Goal: Task Accomplishment & Management: Manage account settings

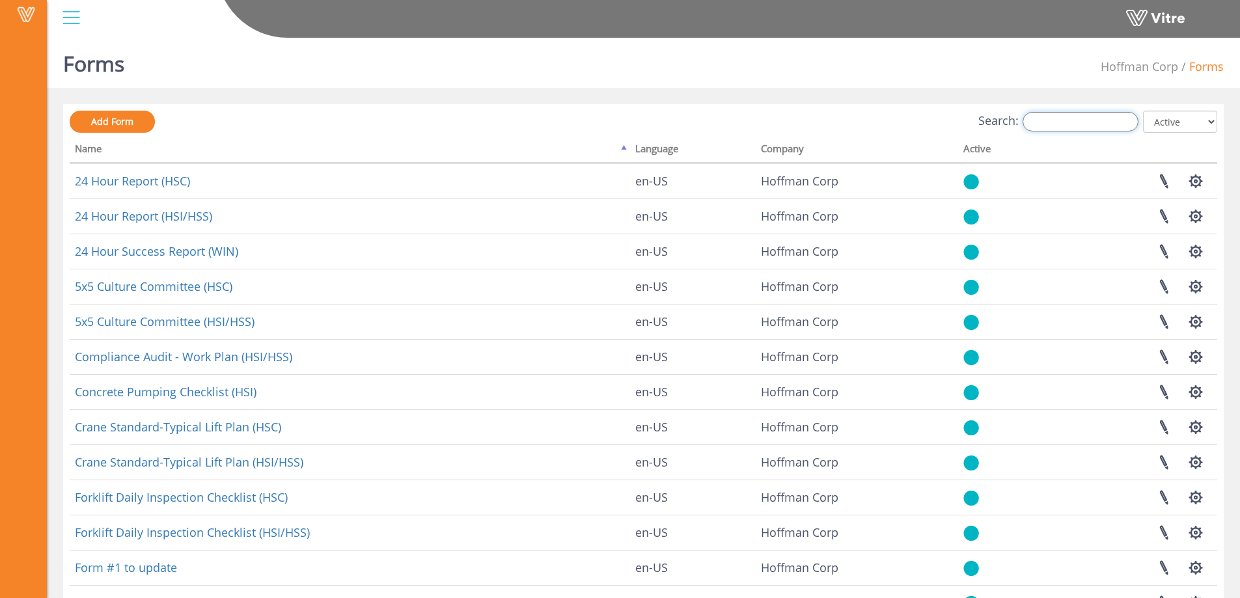
click at [1051, 122] on input "Search:" at bounding box center [1081, 122] width 116 height 20
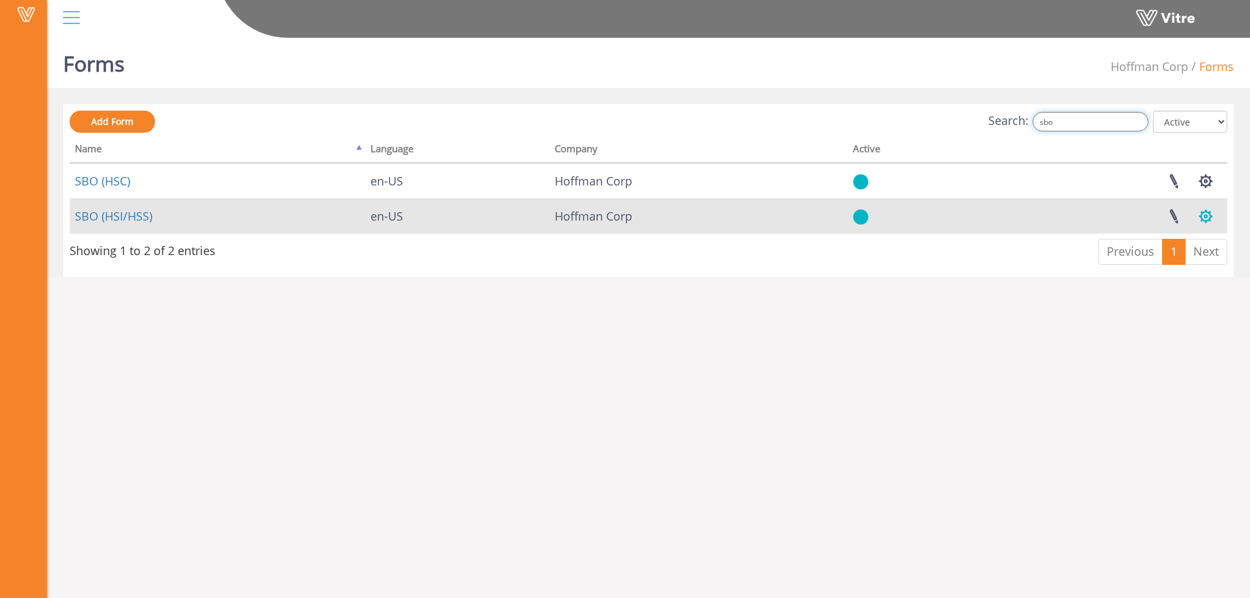
type input "sbo"
click at [1207, 221] on button "button" at bounding box center [1205, 216] width 33 height 34
click at [1154, 262] on link "Set Users" at bounding box center [1162, 264] width 118 height 17
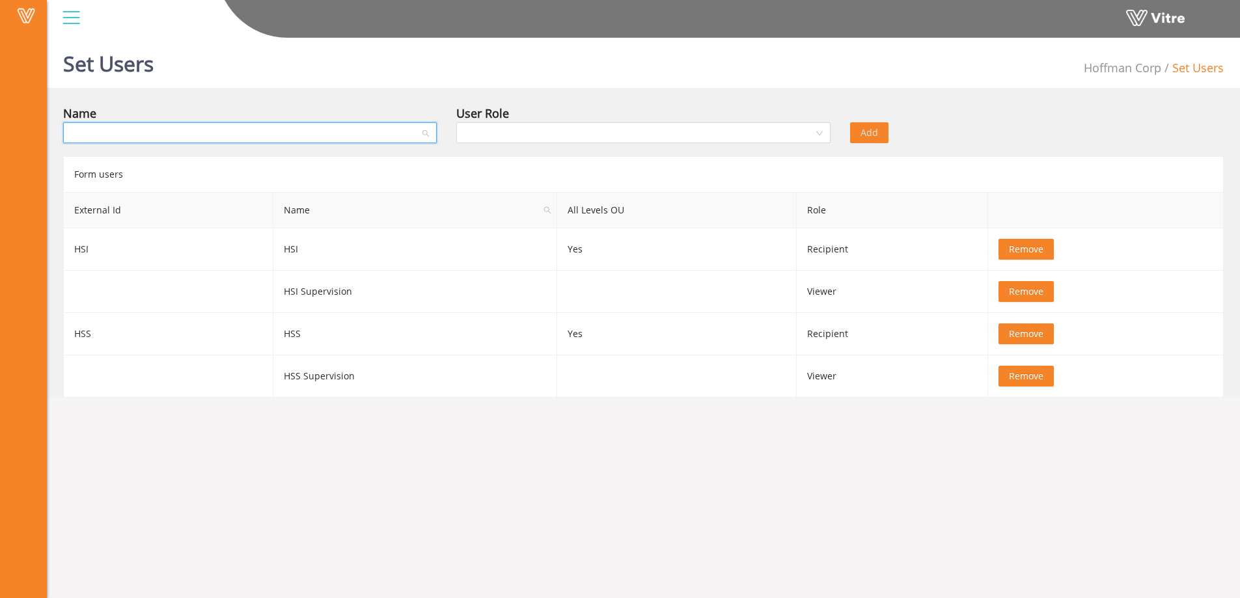
click at [150, 135] on input "search" at bounding box center [245, 133] width 349 height 20
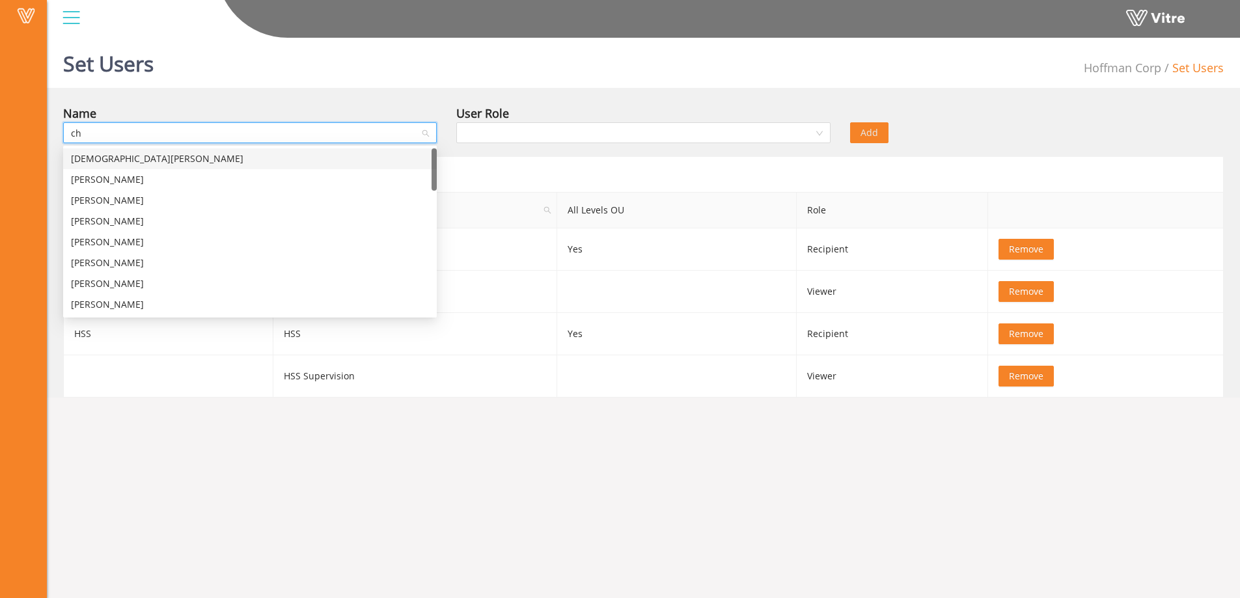
type input "chr"
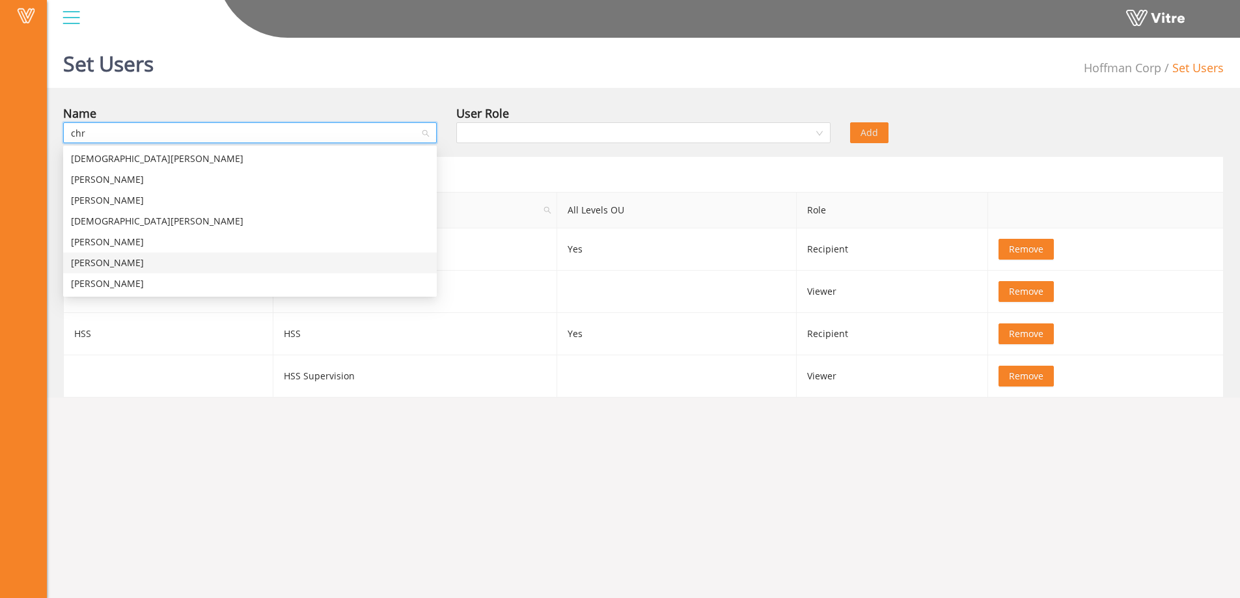
click at [113, 260] on div "Chris O'Connor" at bounding box center [250, 263] width 358 height 14
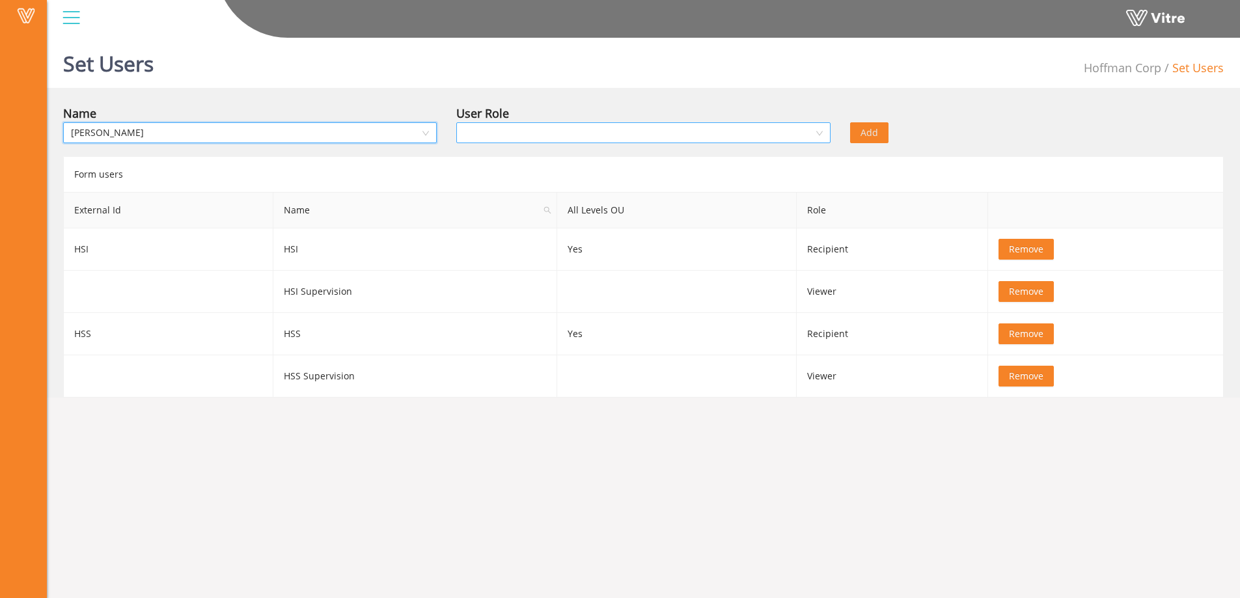
click at [505, 134] on input "search" at bounding box center [638, 133] width 349 height 20
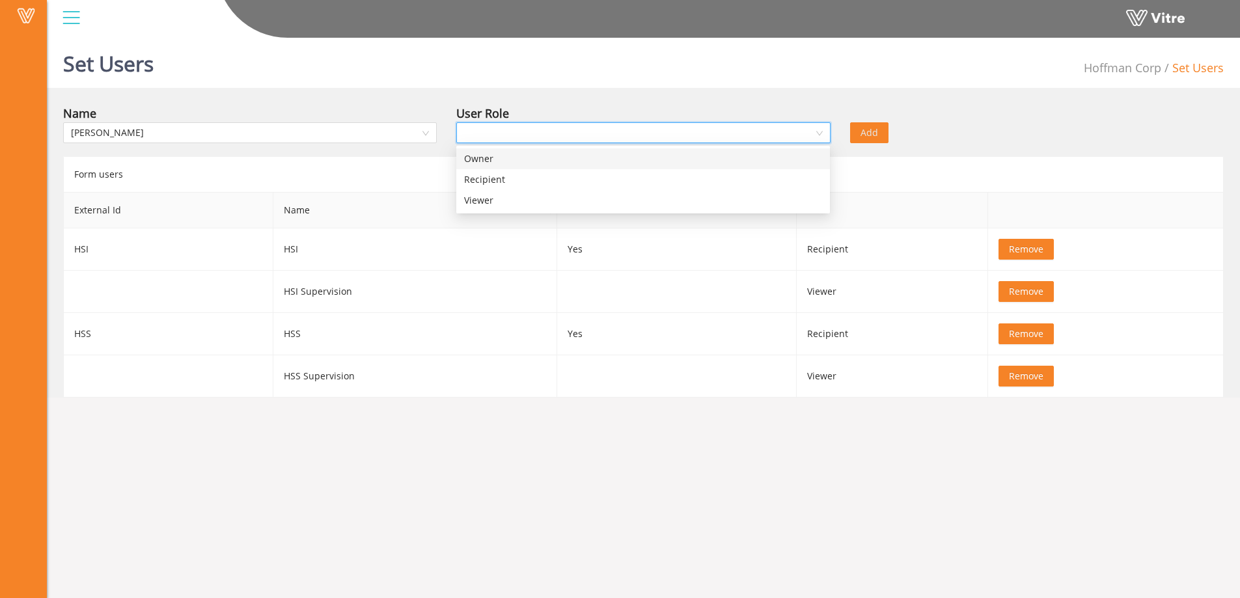
click at [490, 161] on div "Owner" at bounding box center [643, 159] width 358 height 14
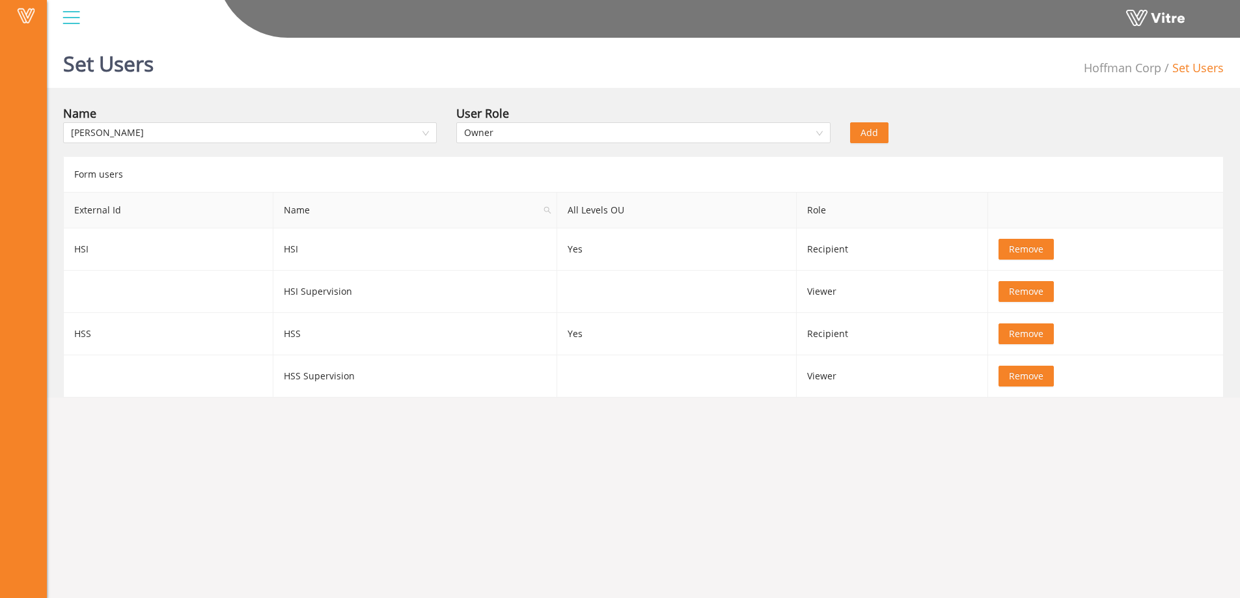
click at [872, 135] on span "Add" at bounding box center [870, 133] width 18 height 14
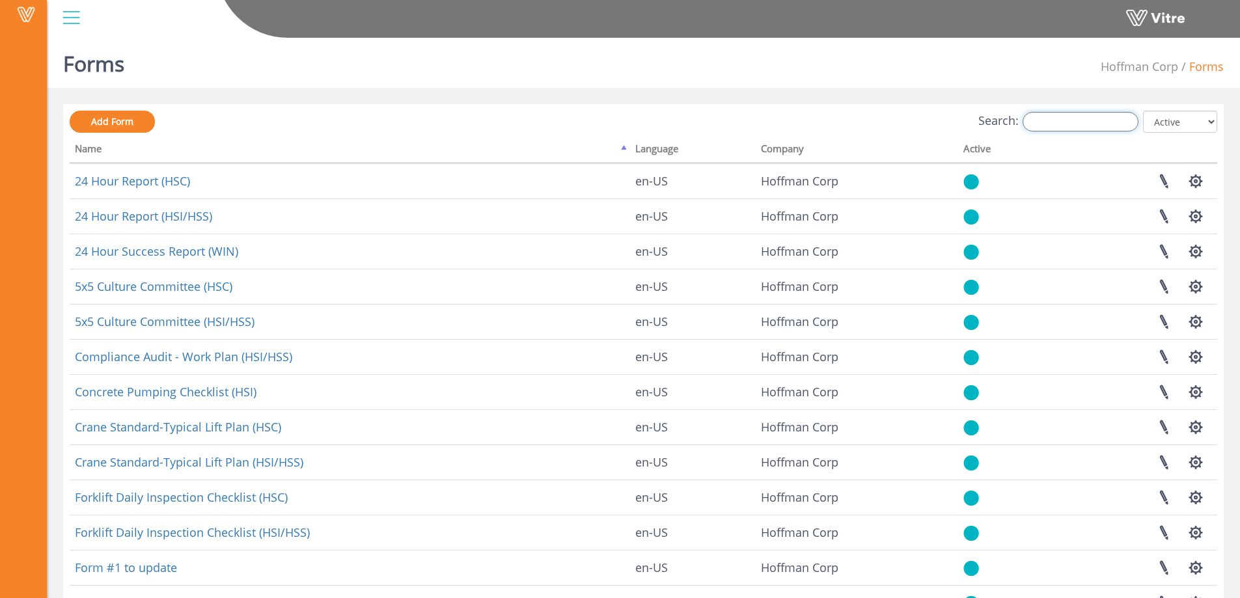
click at [1073, 124] on input "Search:" at bounding box center [1081, 122] width 116 height 20
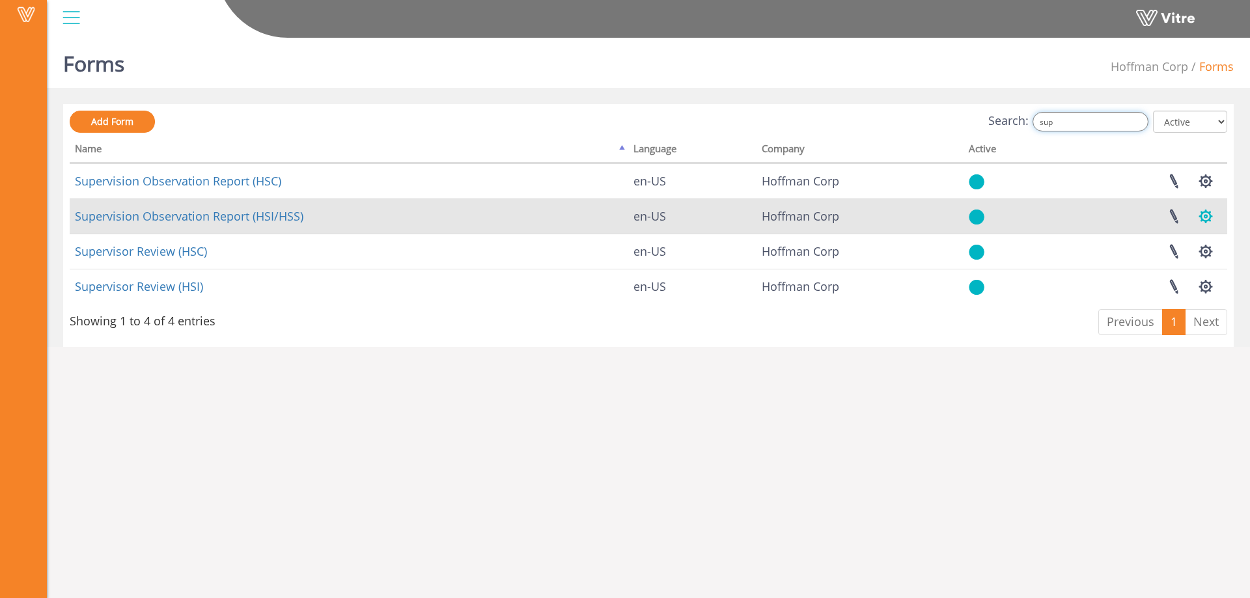
type input "sup"
click at [1194, 217] on button "button" at bounding box center [1205, 216] width 33 height 34
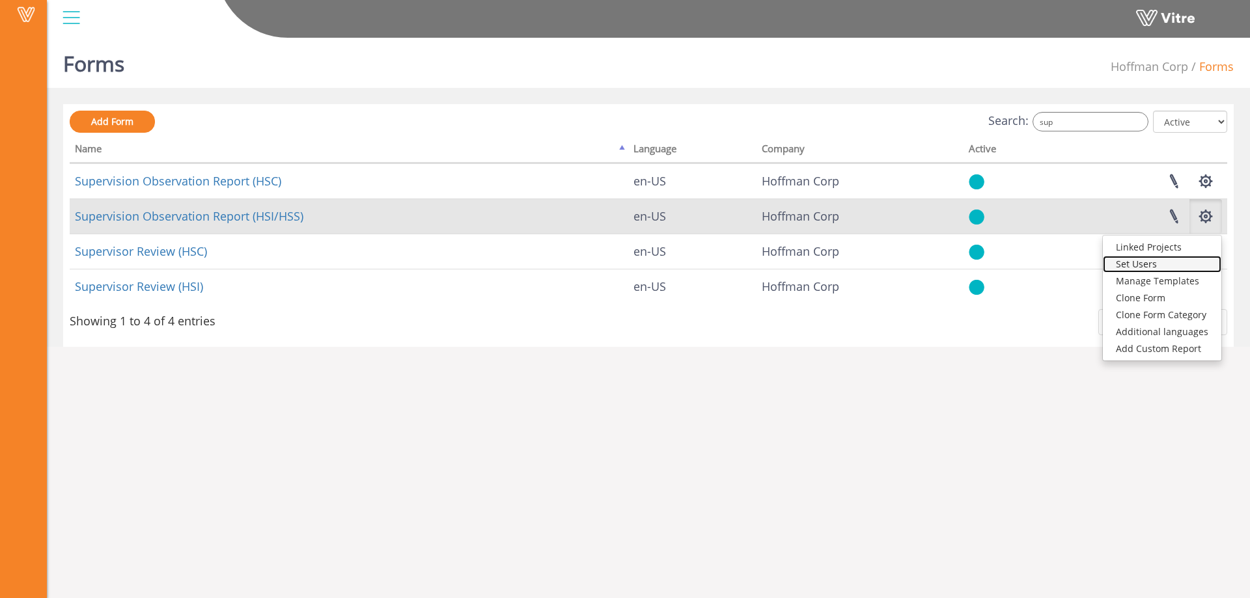
click at [1155, 261] on link "Set Users" at bounding box center [1162, 264] width 118 height 17
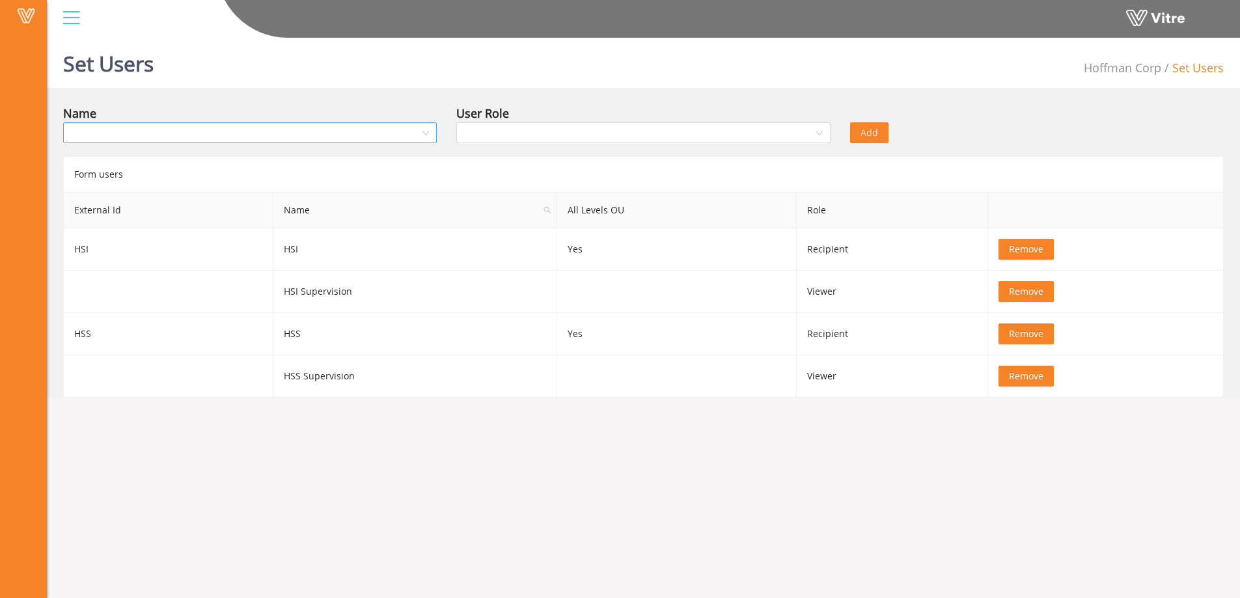
click at [159, 133] on input "search" at bounding box center [245, 133] width 349 height 20
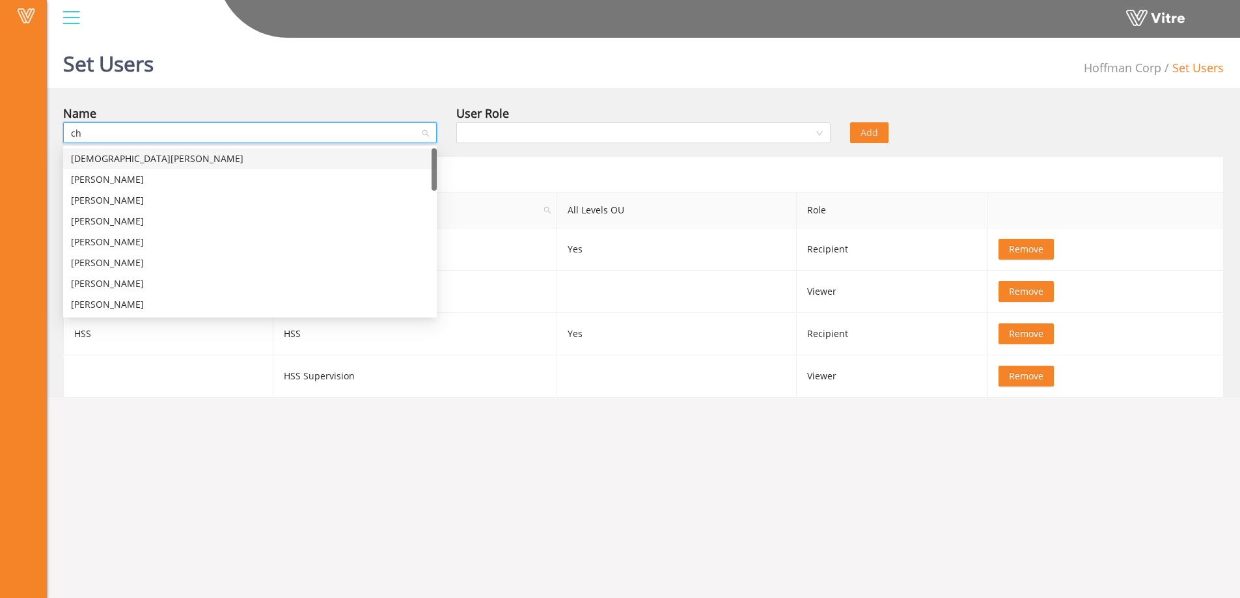
type input "chr"
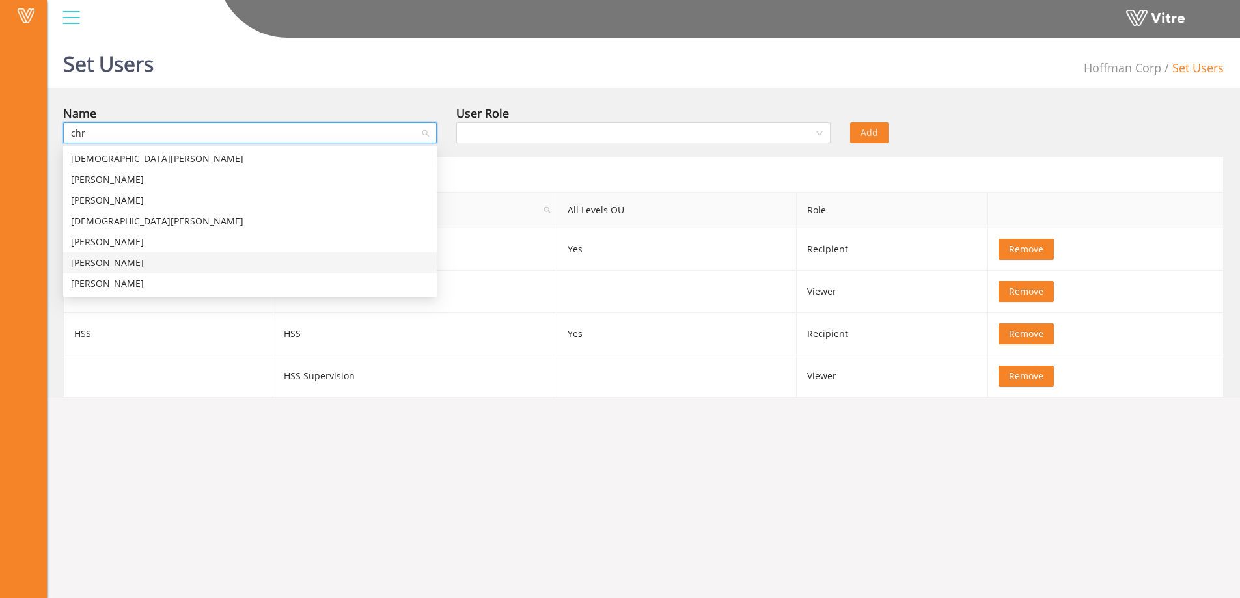
click at [117, 260] on div "Chris O'Connor" at bounding box center [250, 263] width 358 height 14
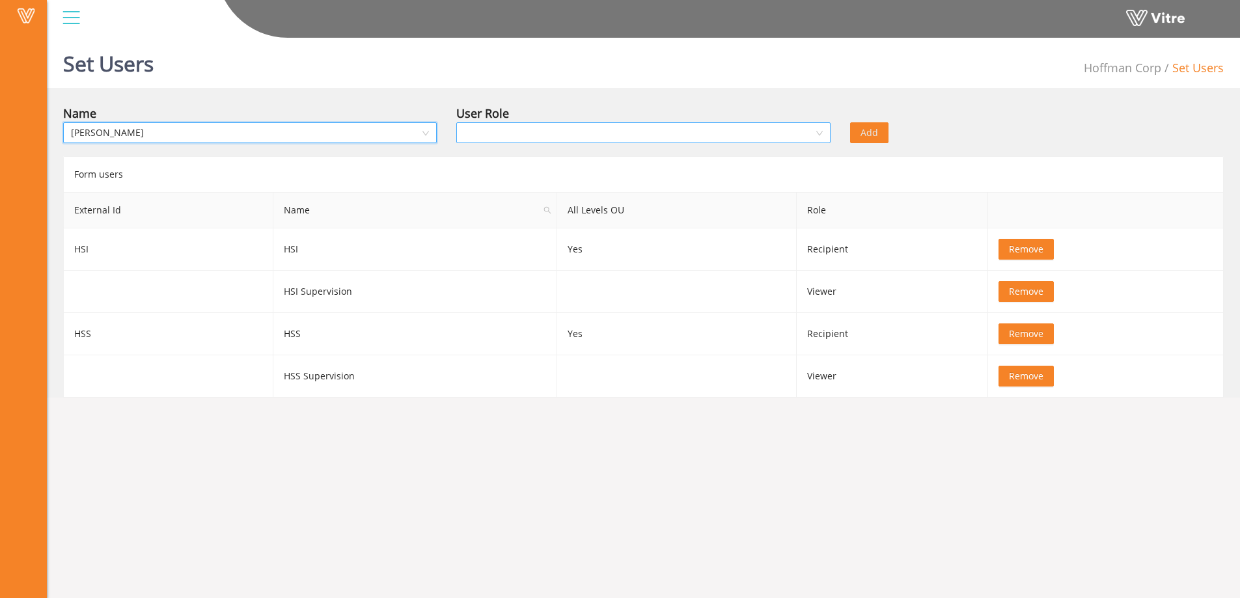
click at [548, 133] on input "search" at bounding box center [638, 133] width 349 height 20
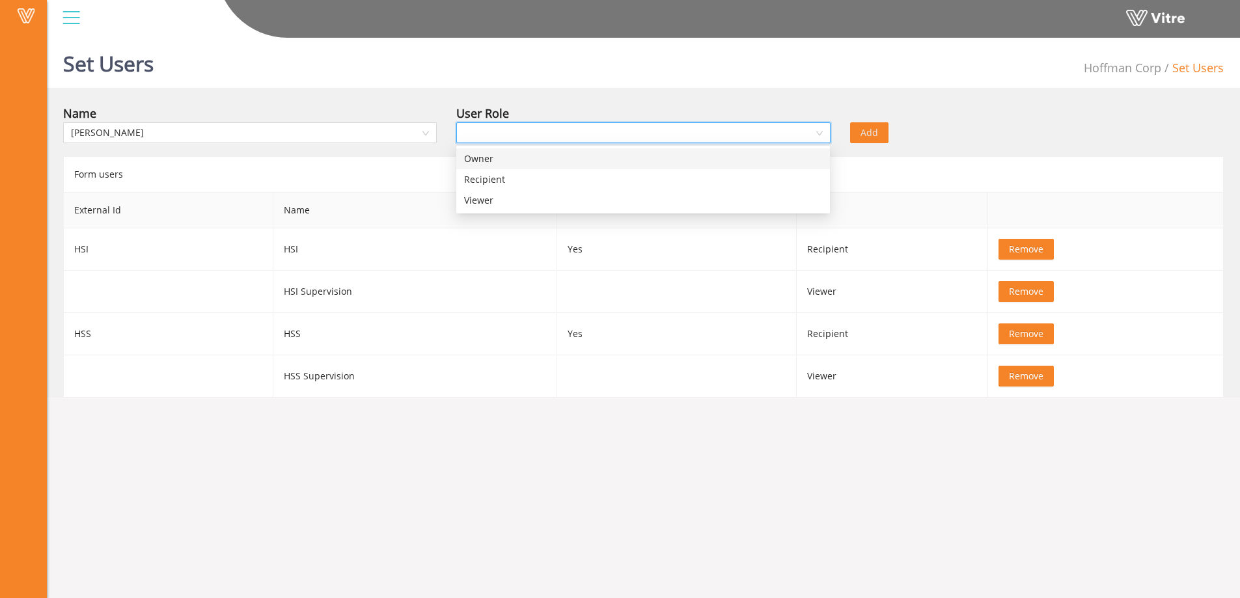
click at [477, 159] on div "Owner" at bounding box center [643, 159] width 358 height 14
click at [856, 132] on button "Add" at bounding box center [869, 132] width 38 height 21
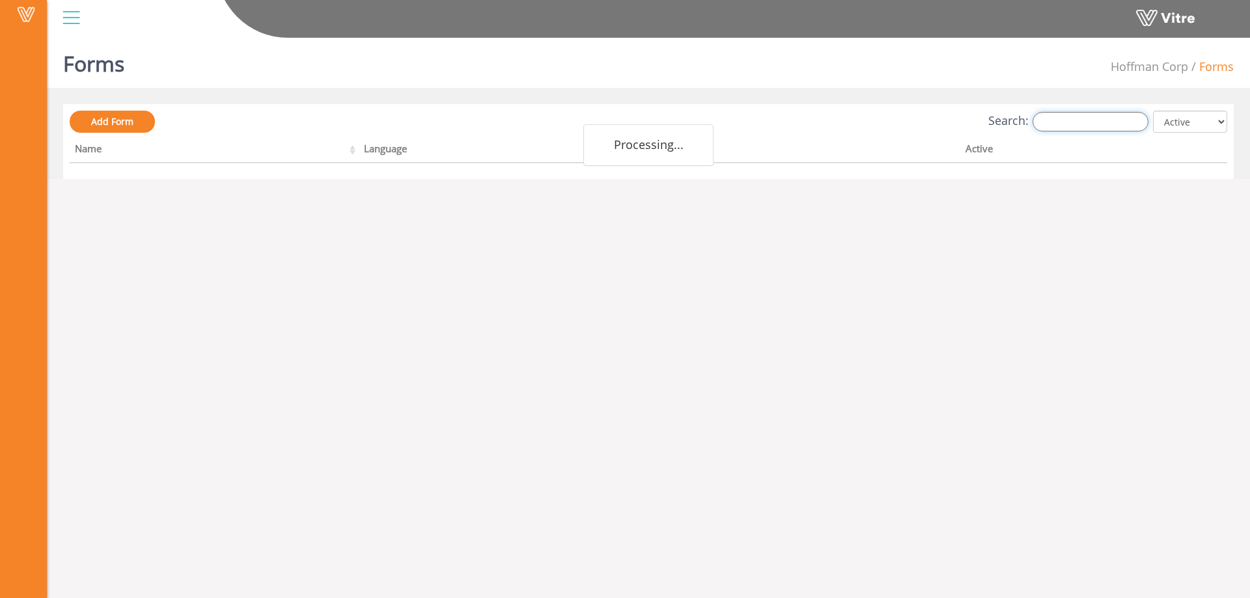
click at [1089, 125] on input "Search:" at bounding box center [1090, 122] width 116 height 20
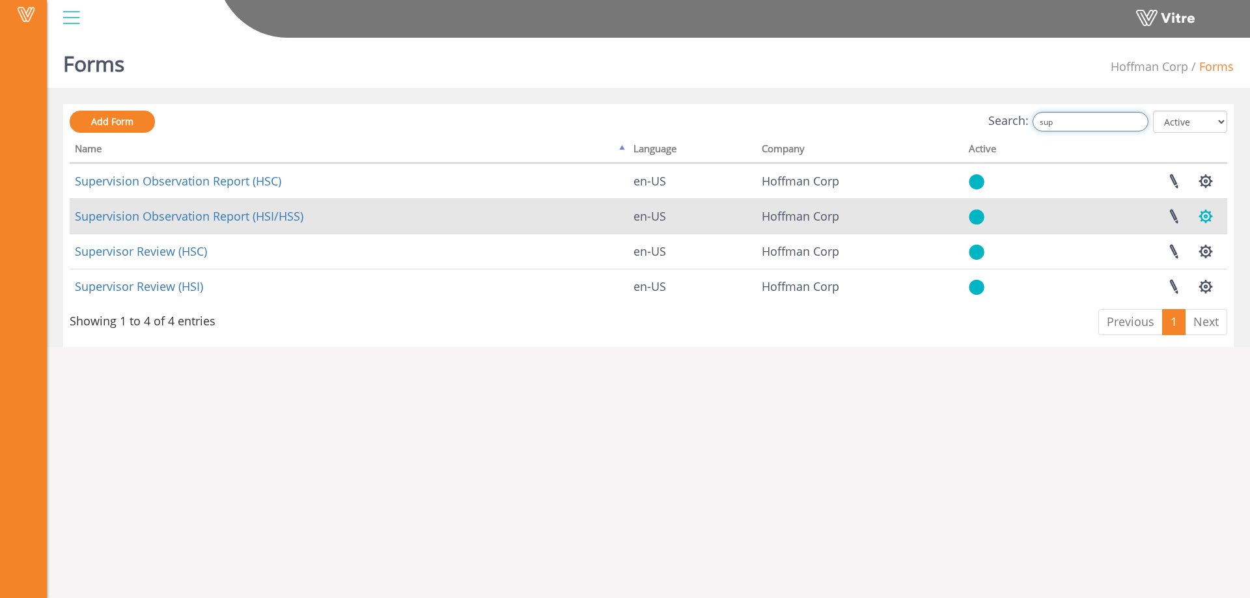
type input "sup"
click at [1200, 216] on button "button" at bounding box center [1205, 216] width 33 height 34
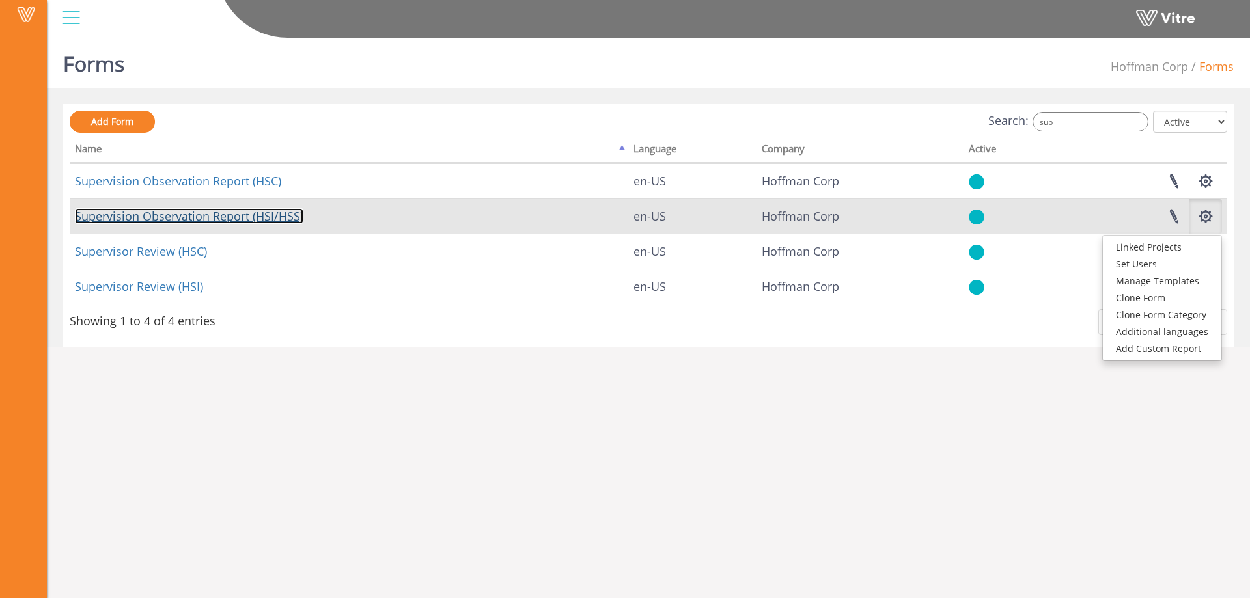
click at [240, 219] on link "Supervision Observation Report (HSI/HSS)" at bounding box center [189, 216] width 228 height 16
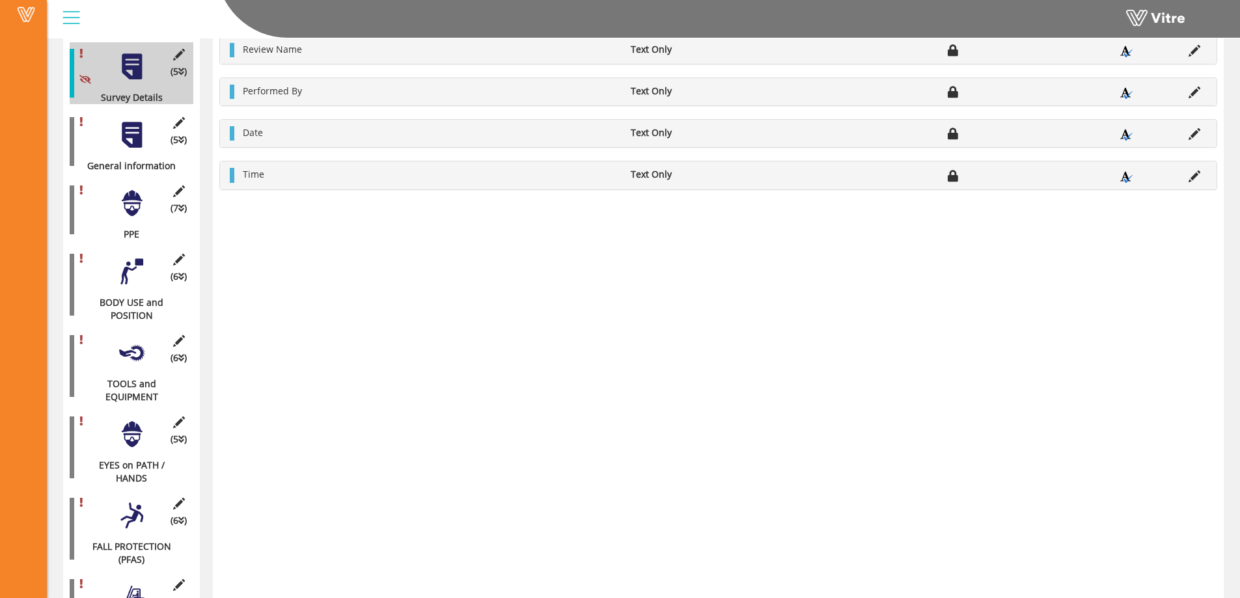
scroll to position [501, 0]
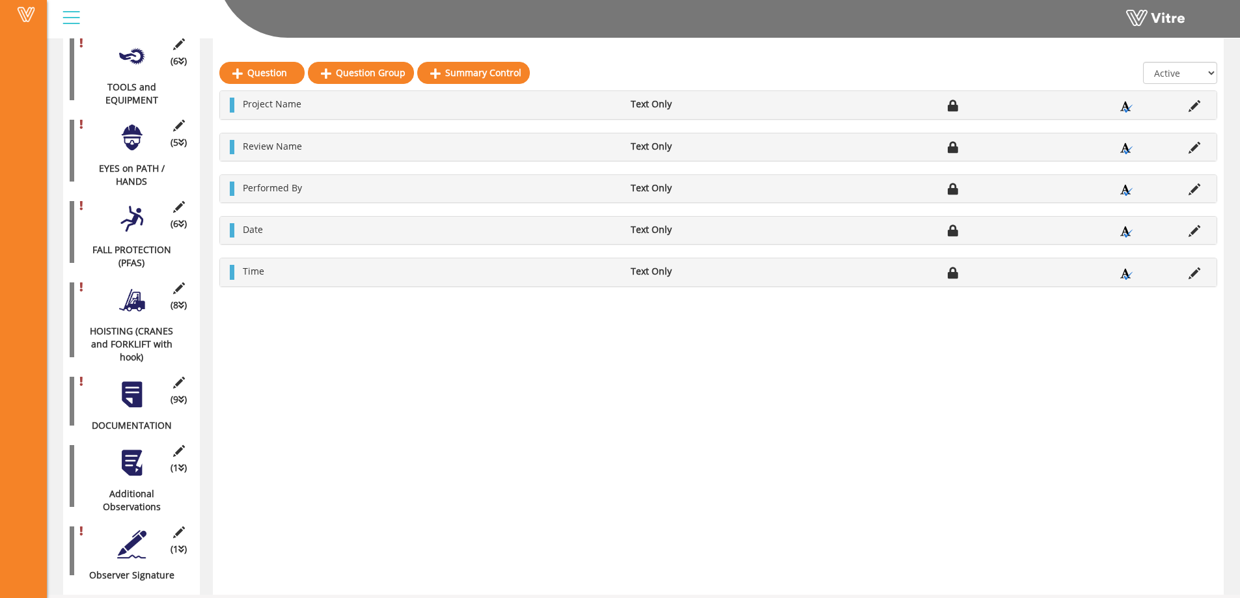
click at [133, 530] on div at bounding box center [131, 544] width 29 height 29
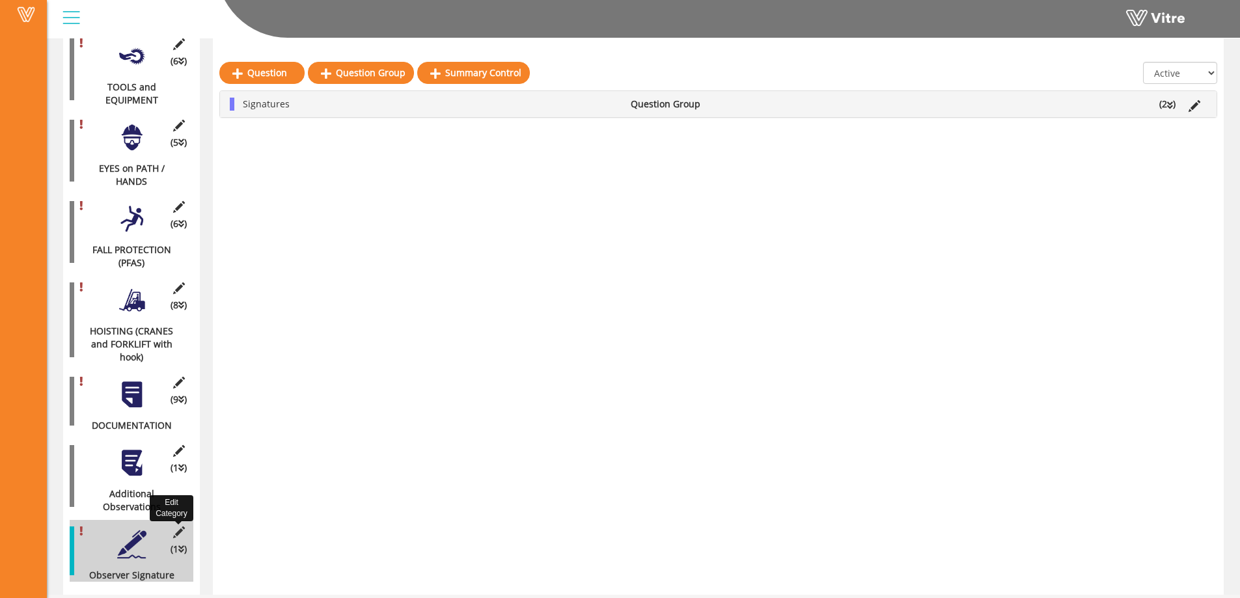
click at [181, 527] on icon at bounding box center [179, 533] width 16 height 12
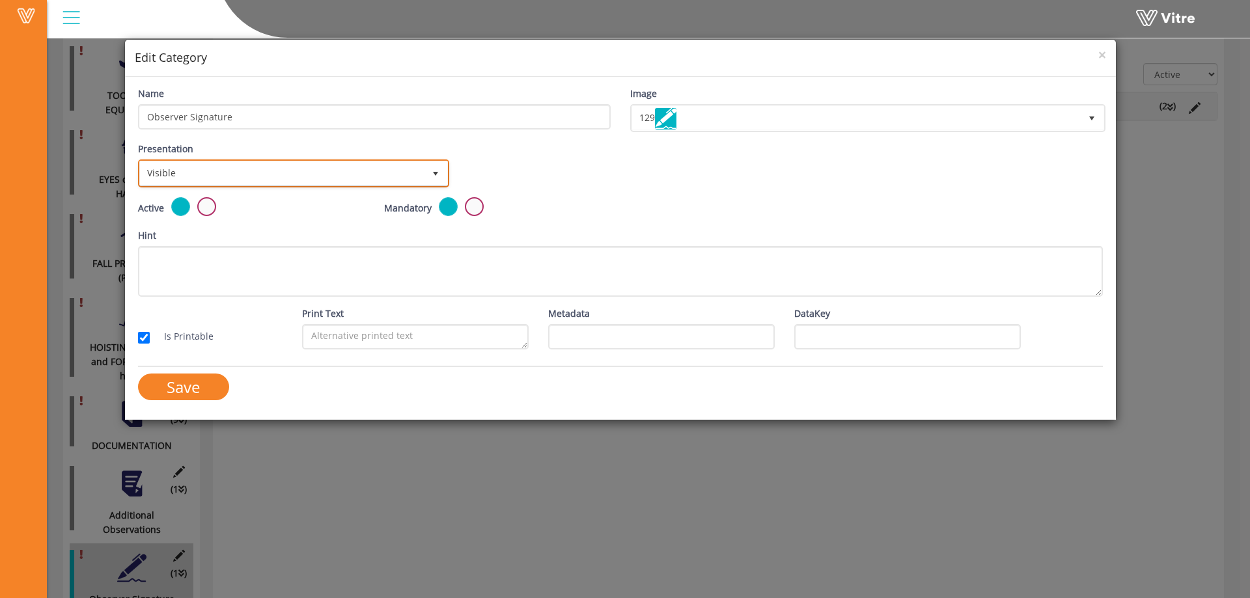
click at [432, 171] on span "select" at bounding box center [435, 174] width 10 height 10
click at [527, 165] on div "Presentation Visible 0 Set Duration Minutes 0 Set conditional rule Set Duration" at bounding box center [620, 169] width 984 height 55
click at [1103, 54] on span "×" at bounding box center [1102, 55] width 8 height 18
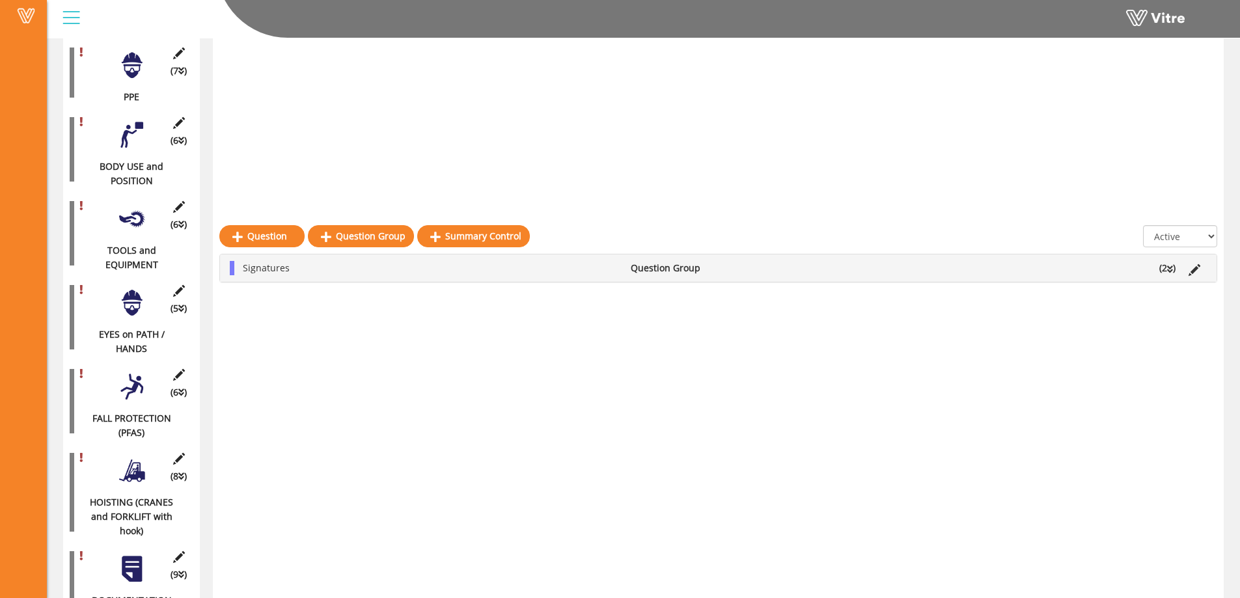
scroll to position [0, 0]
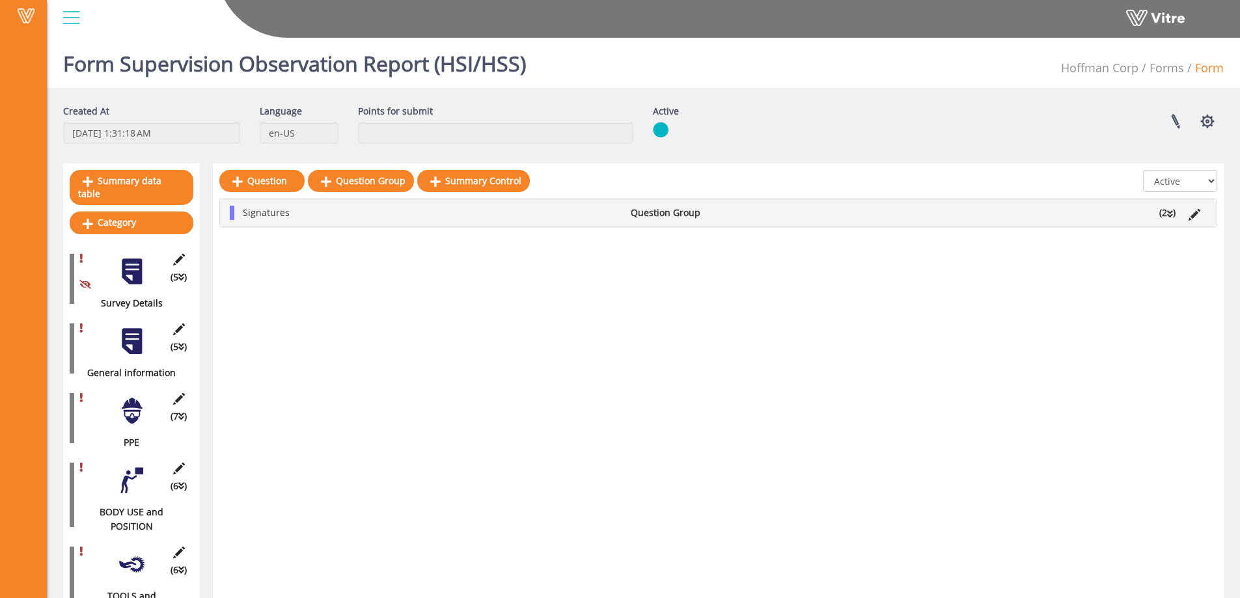
click at [123, 266] on div at bounding box center [131, 271] width 29 height 29
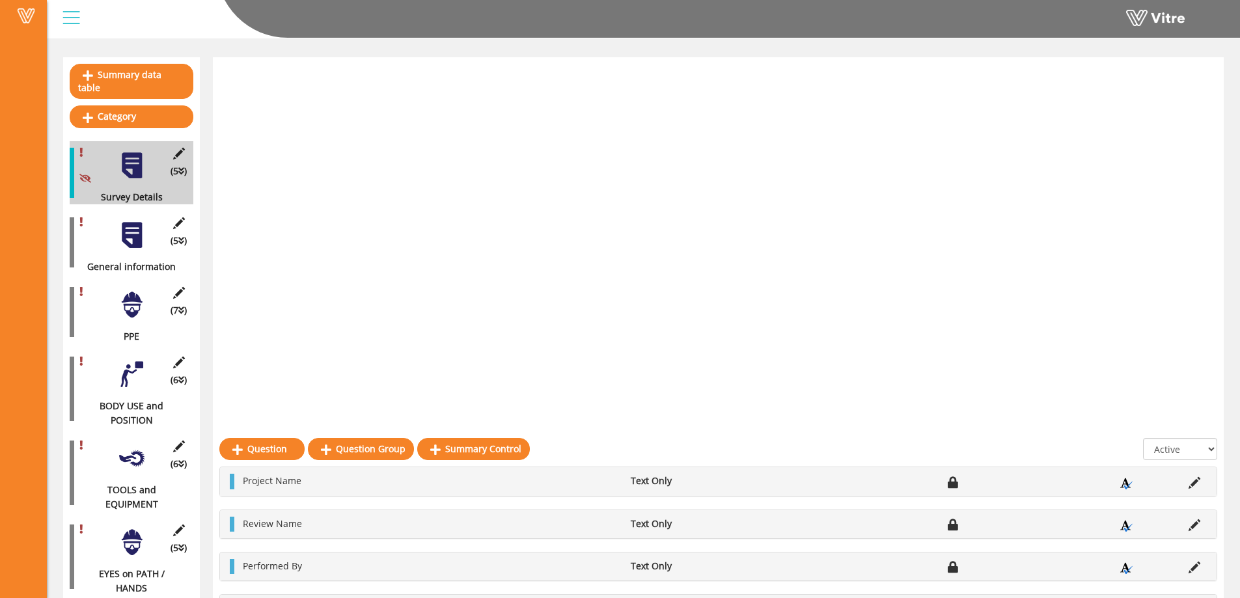
scroll to position [509, 0]
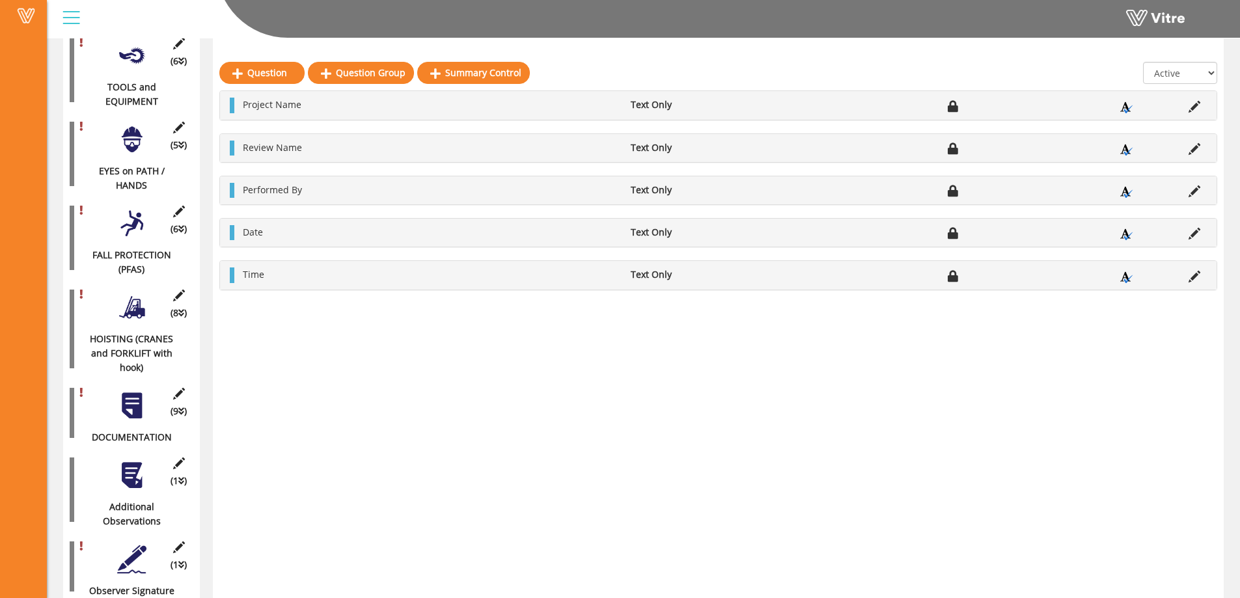
click at [180, 560] on icon at bounding box center [181, 564] width 6 height 9
click at [182, 560] on icon at bounding box center [181, 564] width 6 height 9
click at [136, 545] on div at bounding box center [131, 559] width 29 height 29
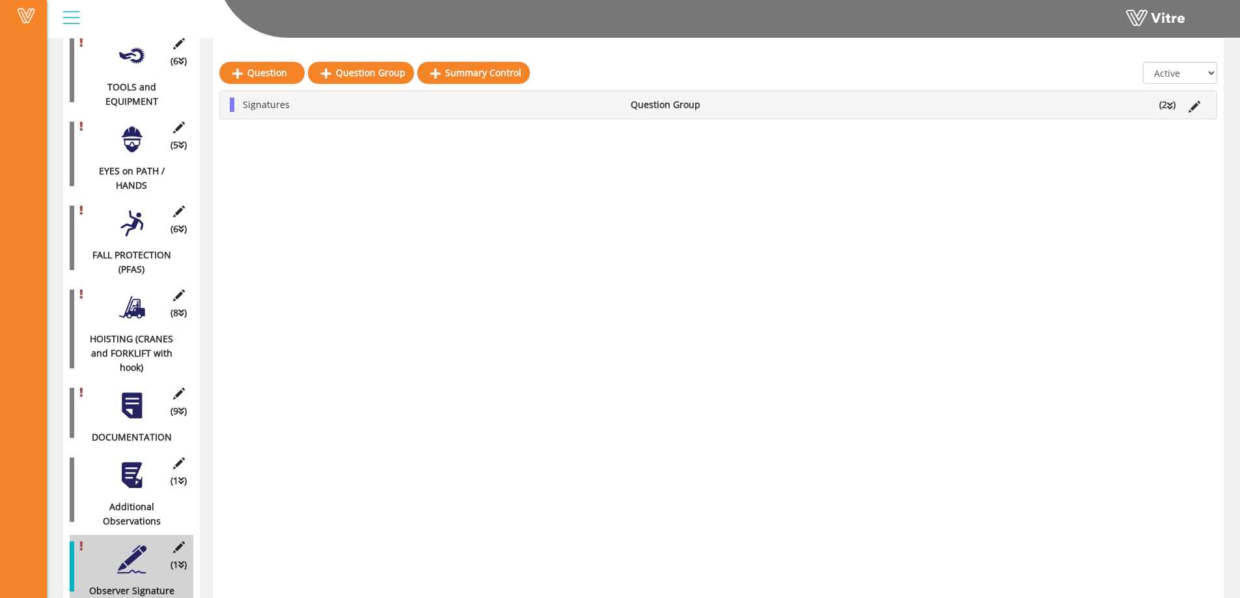
click at [1171, 103] on icon at bounding box center [1170, 106] width 6 height 9
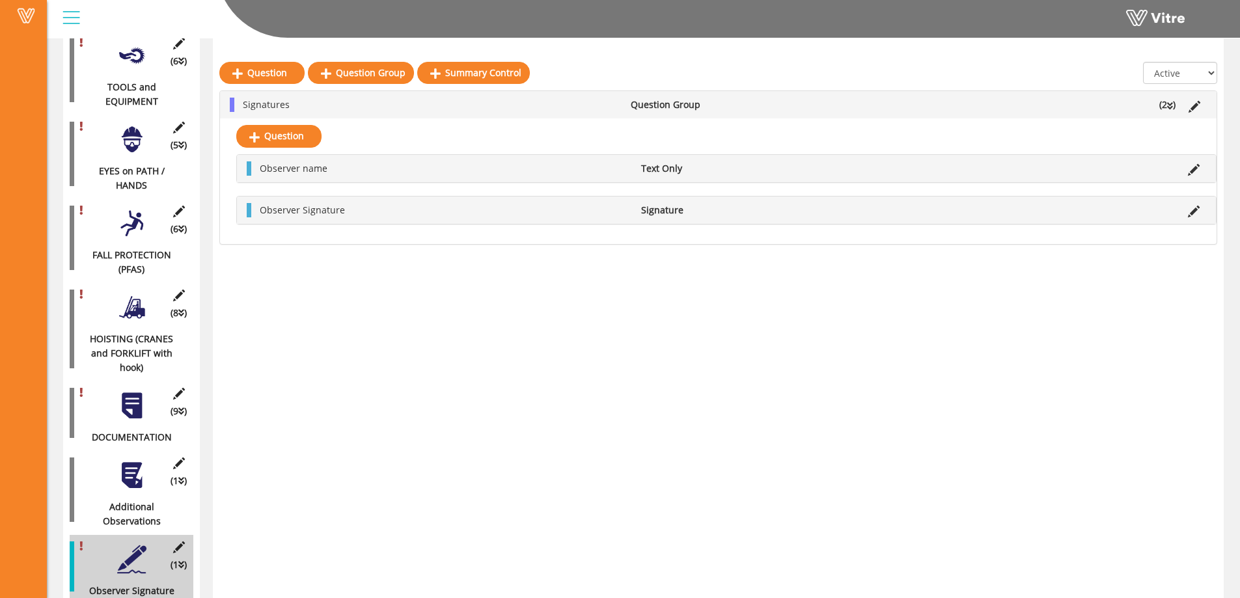
click at [124, 391] on div at bounding box center [131, 405] width 29 height 29
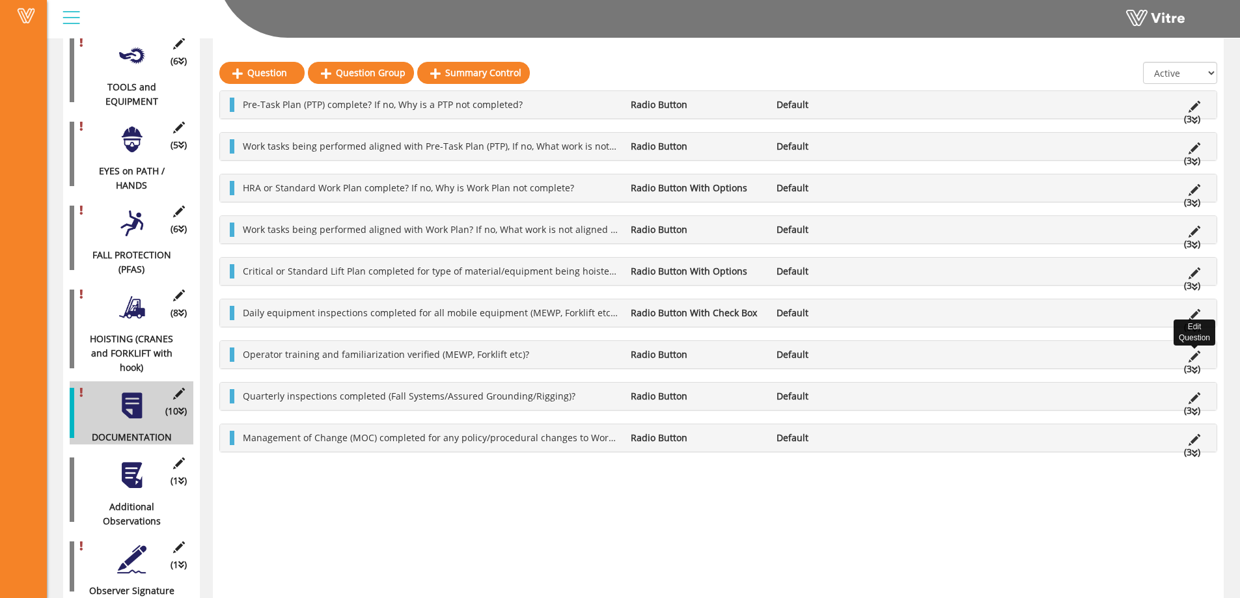
click at [1196, 353] on icon at bounding box center [1195, 357] width 12 height 12
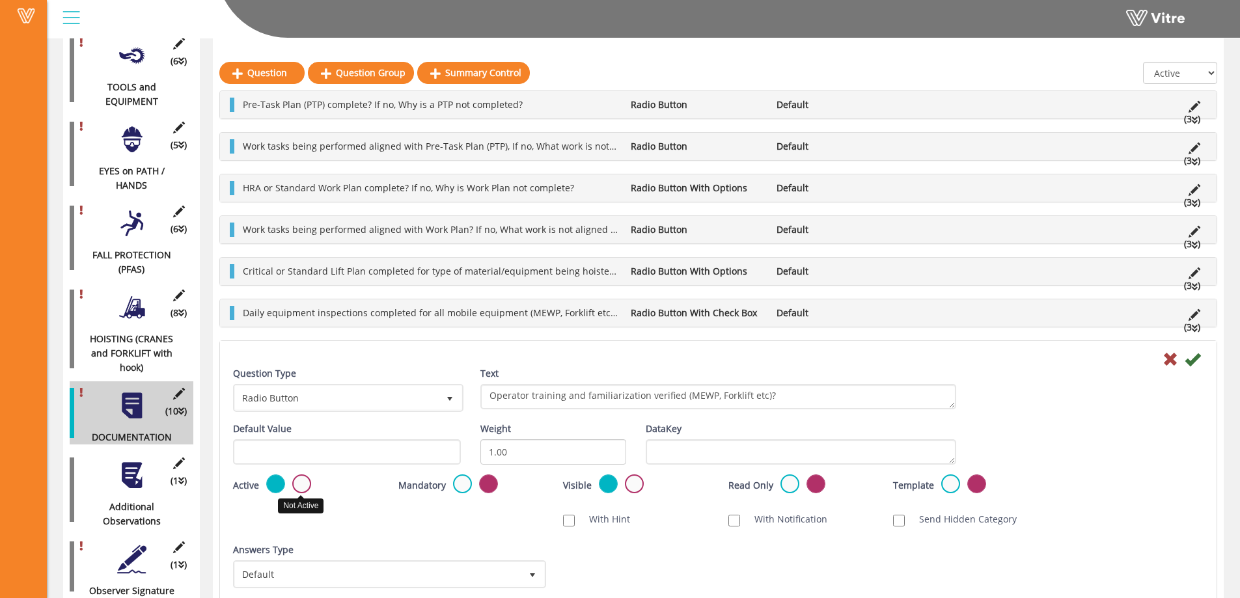
click at [299, 487] on label at bounding box center [301, 484] width 19 height 19
click at [0, 0] on input "radio" at bounding box center [0, 0] width 0 height 0
click at [1200, 354] on icon at bounding box center [1193, 359] width 16 height 16
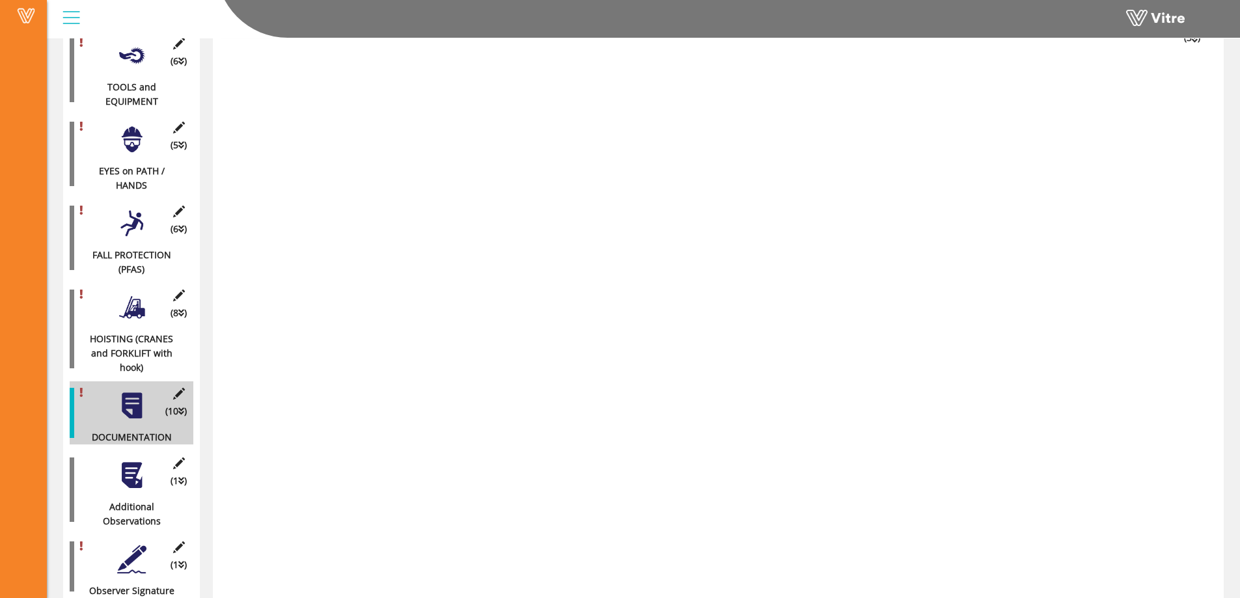
scroll to position [0, 0]
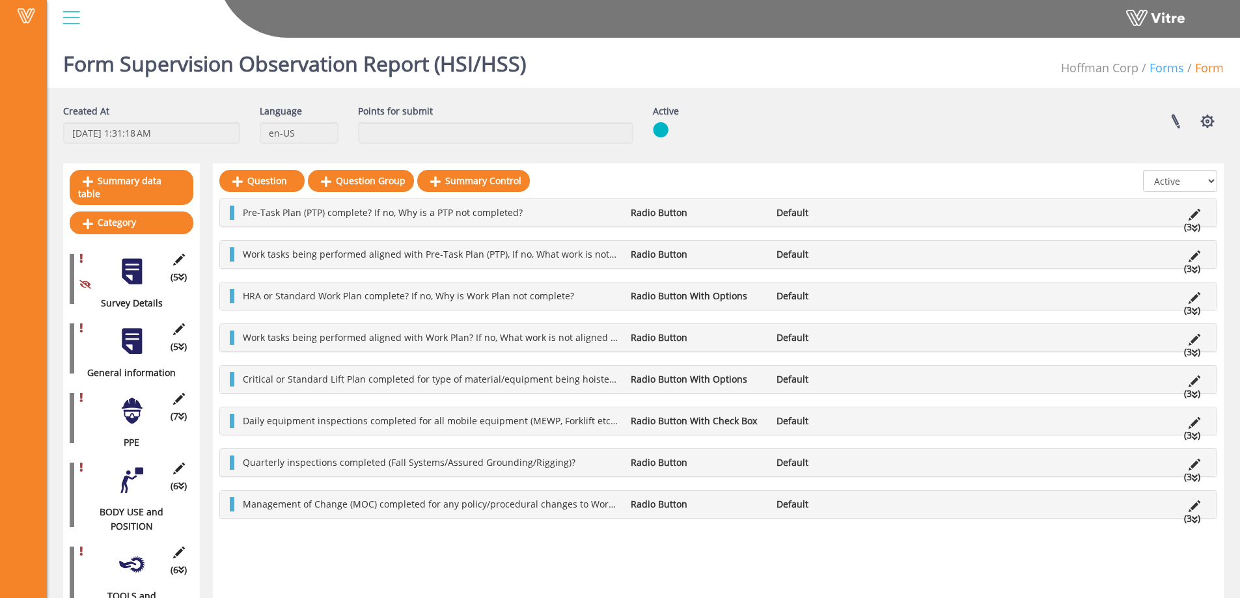
click at [1165, 68] on link "Forms" at bounding box center [1167, 68] width 34 height 16
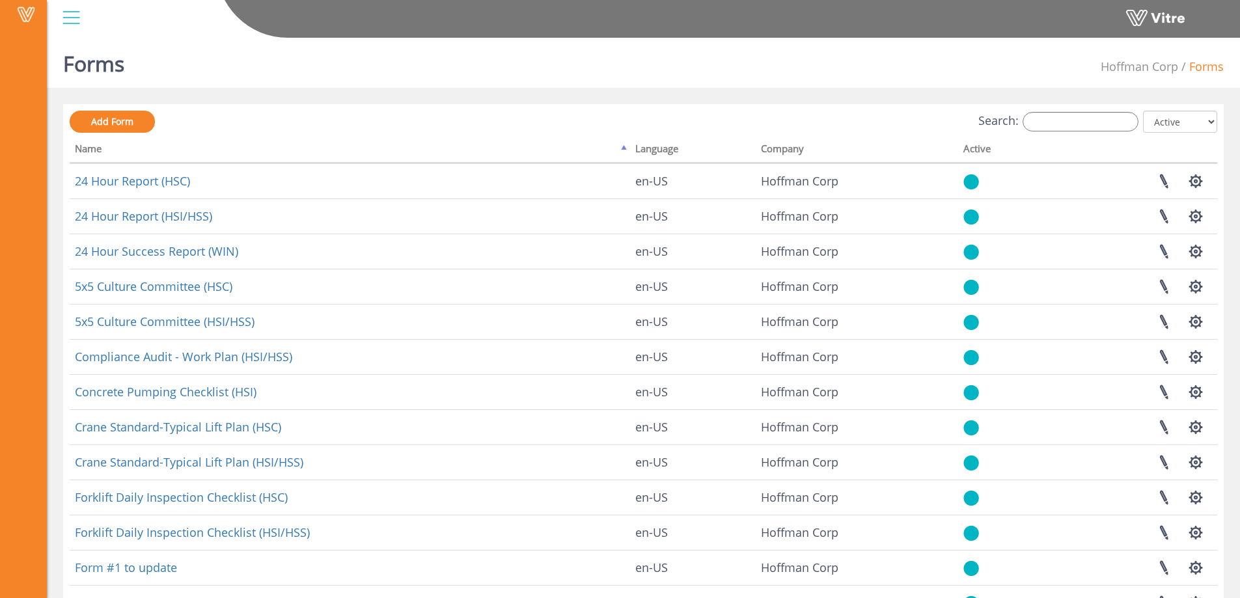
click at [821, 78] on div "Forms Hoffman Corp Forms" at bounding box center [643, 60] width 1193 height 55
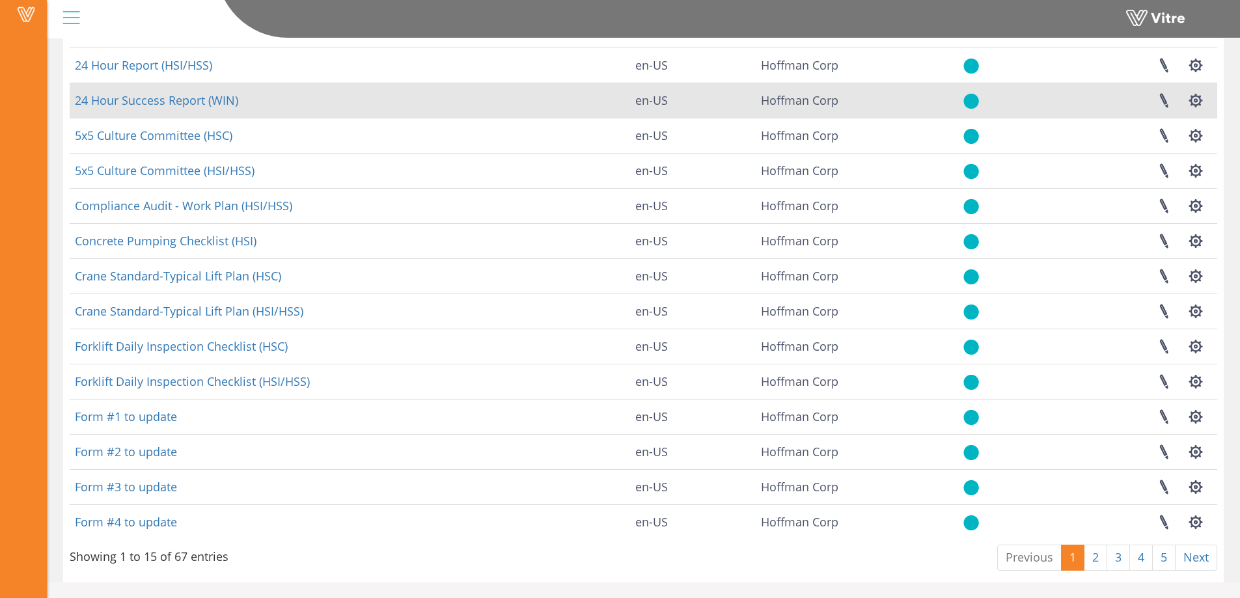
scroll to position [152, 0]
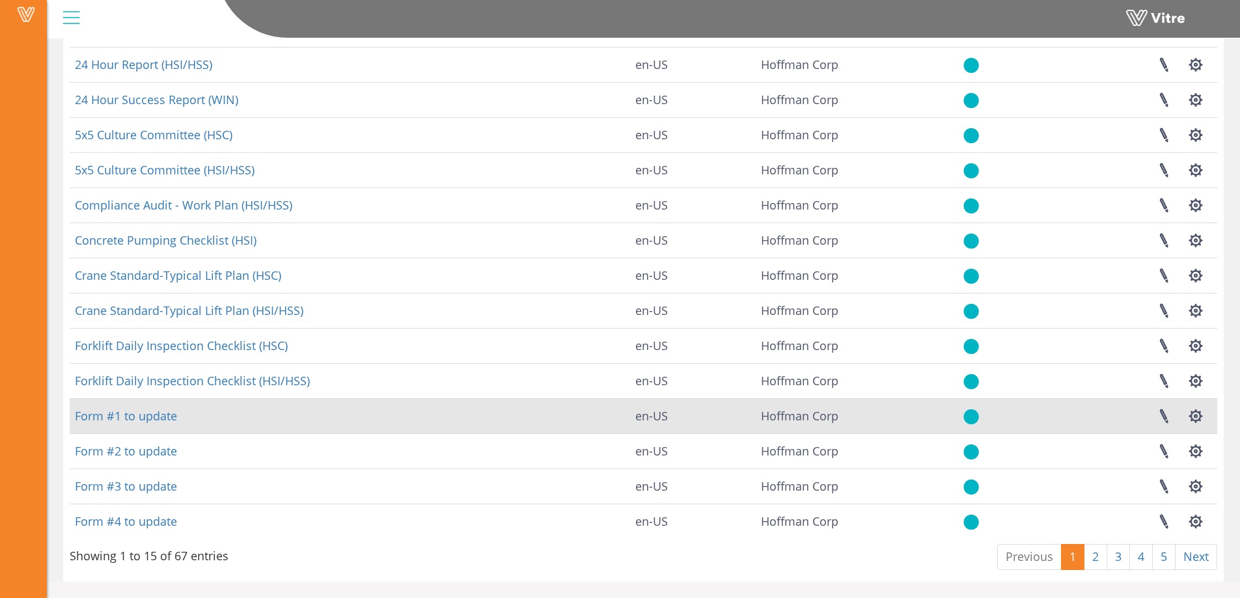
click at [971, 419] on img at bounding box center [971, 417] width 16 height 16
click at [1164, 415] on link at bounding box center [1164, 416] width 33 height 34
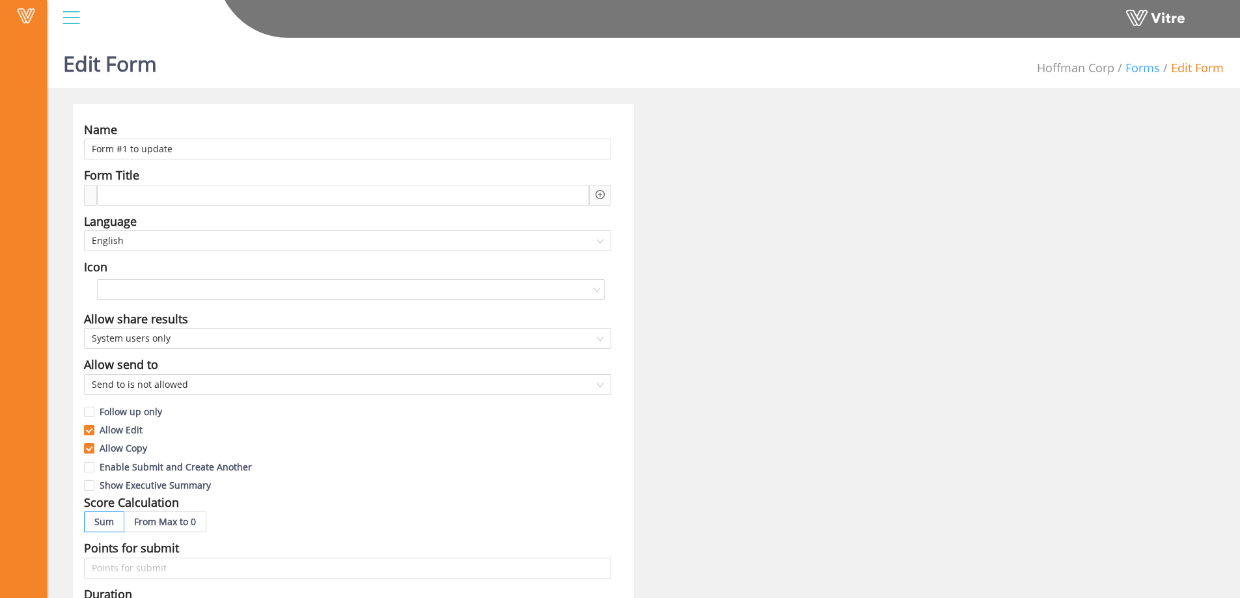
click at [1138, 66] on link "Forms" at bounding box center [1142, 68] width 34 height 16
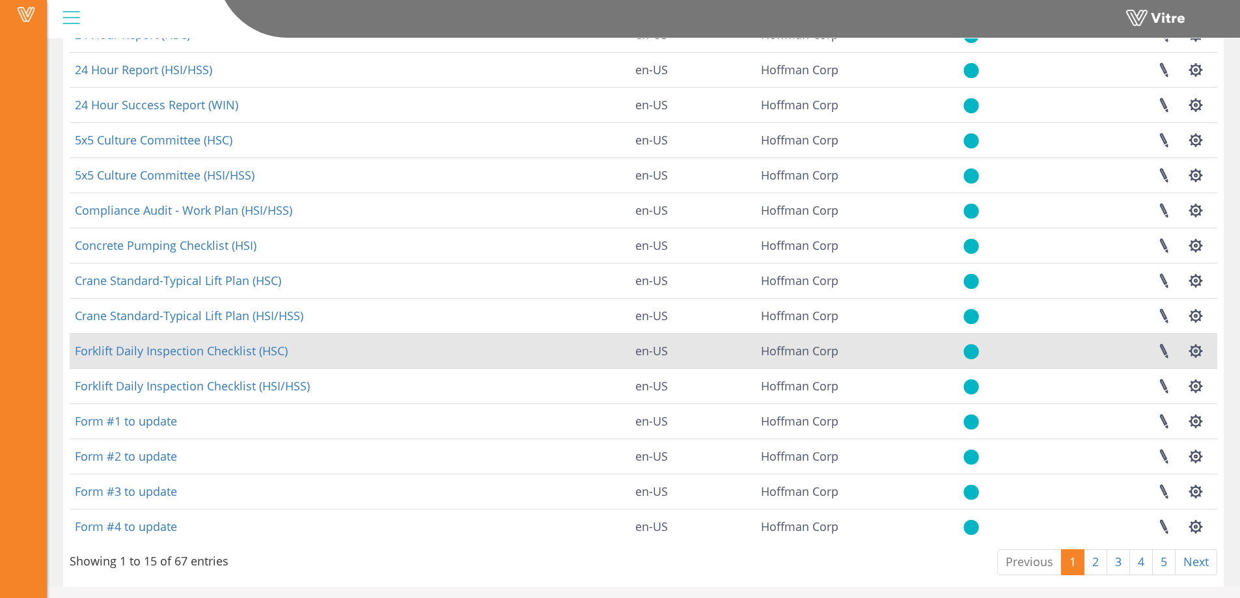
scroll to position [152, 0]
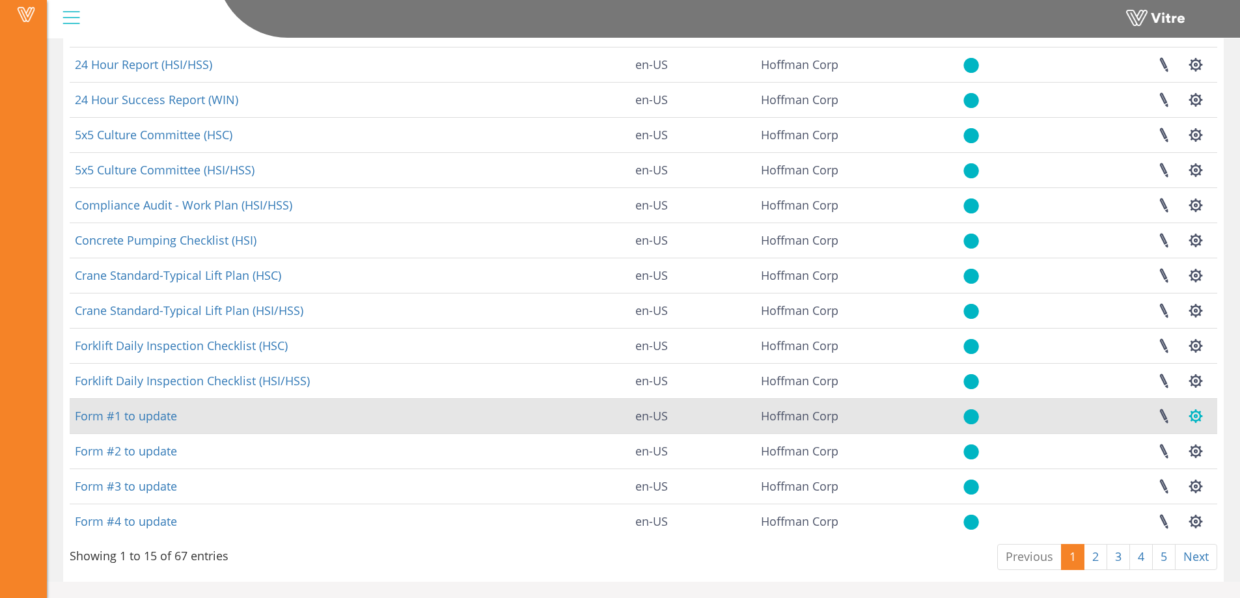
click at [1199, 415] on button "button" at bounding box center [1195, 416] width 33 height 34
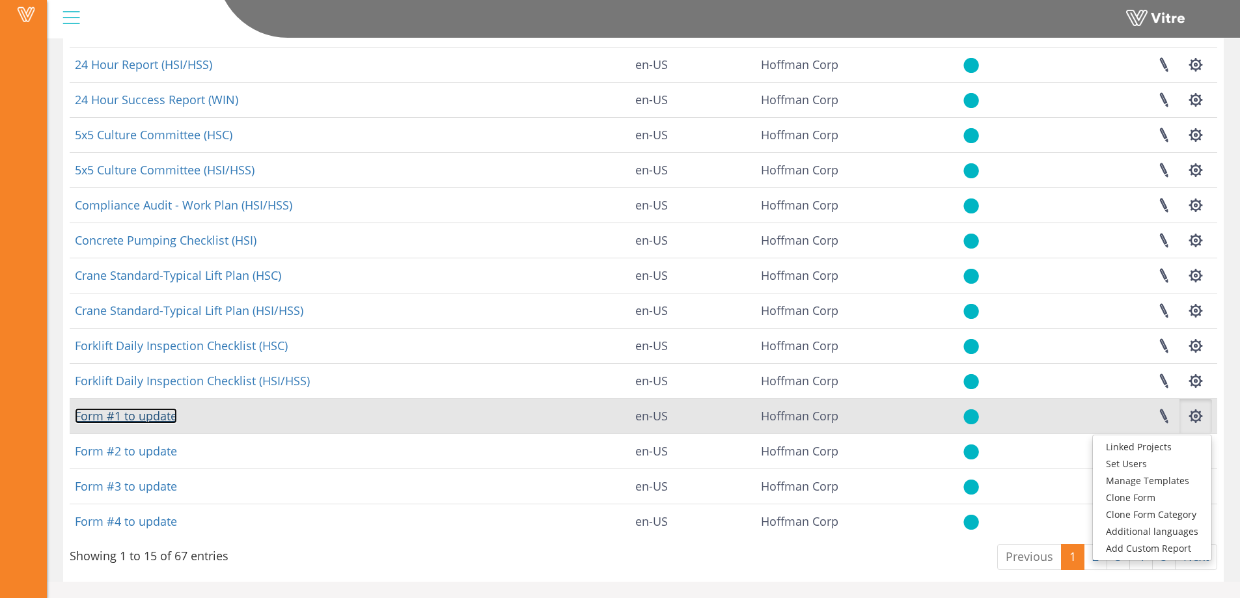
click at [132, 416] on link "Form #1 to update" at bounding box center [126, 416] width 102 height 16
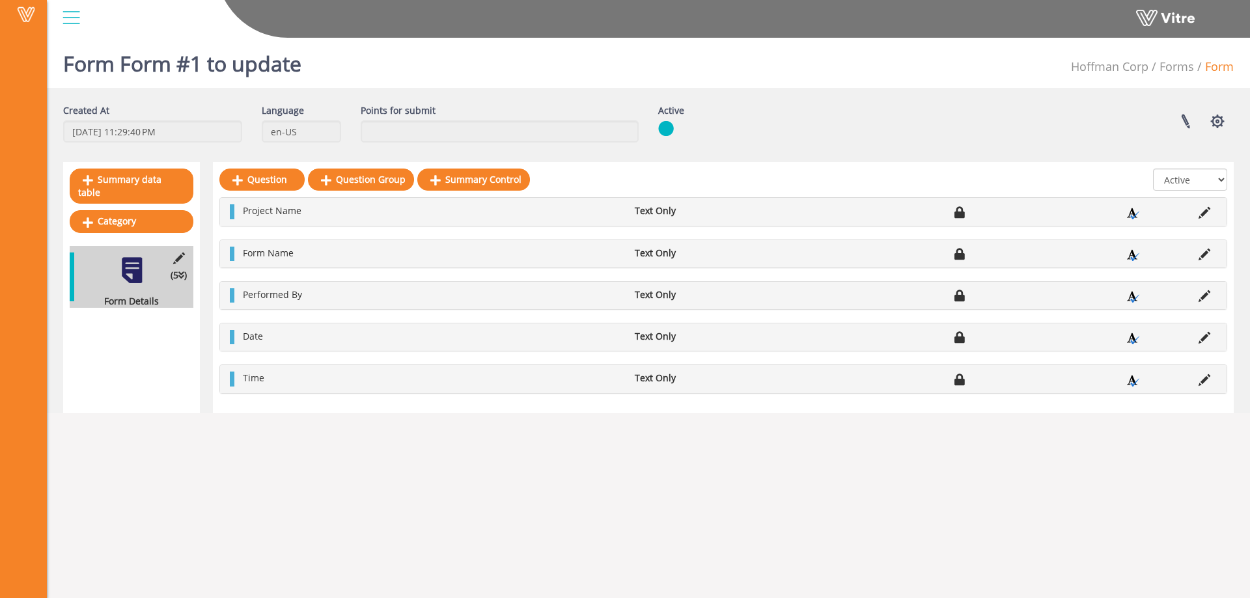
click at [670, 125] on img at bounding box center [666, 128] width 16 height 16
click at [1183, 118] on link at bounding box center [1185, 121] width 33 height 34
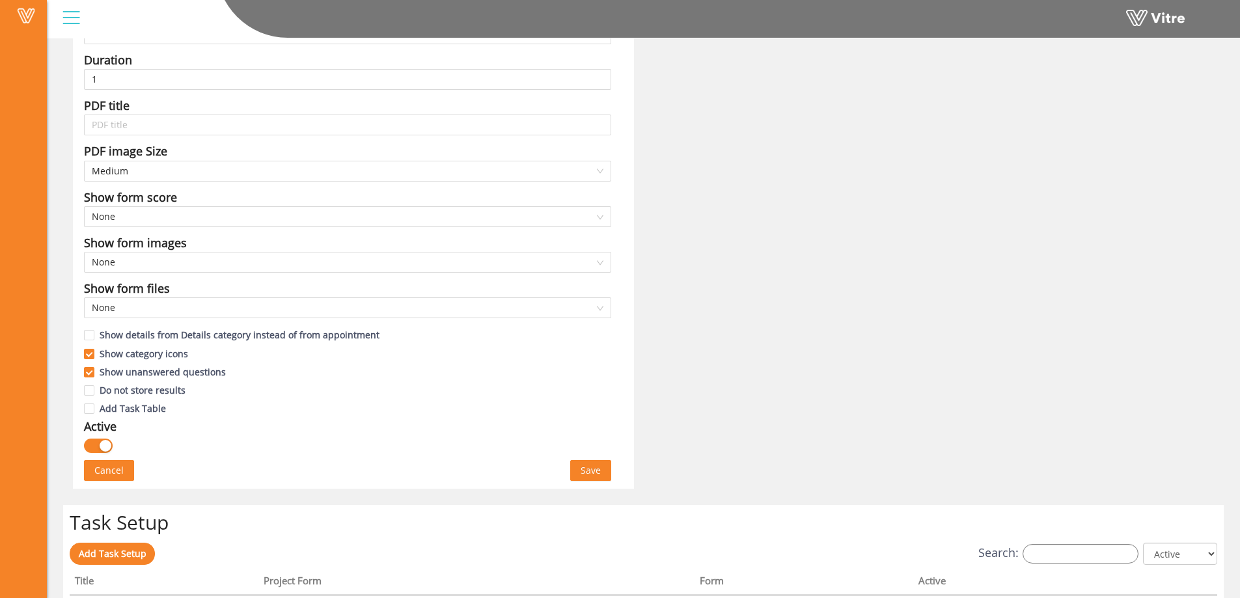
scroll to position [586, 0]
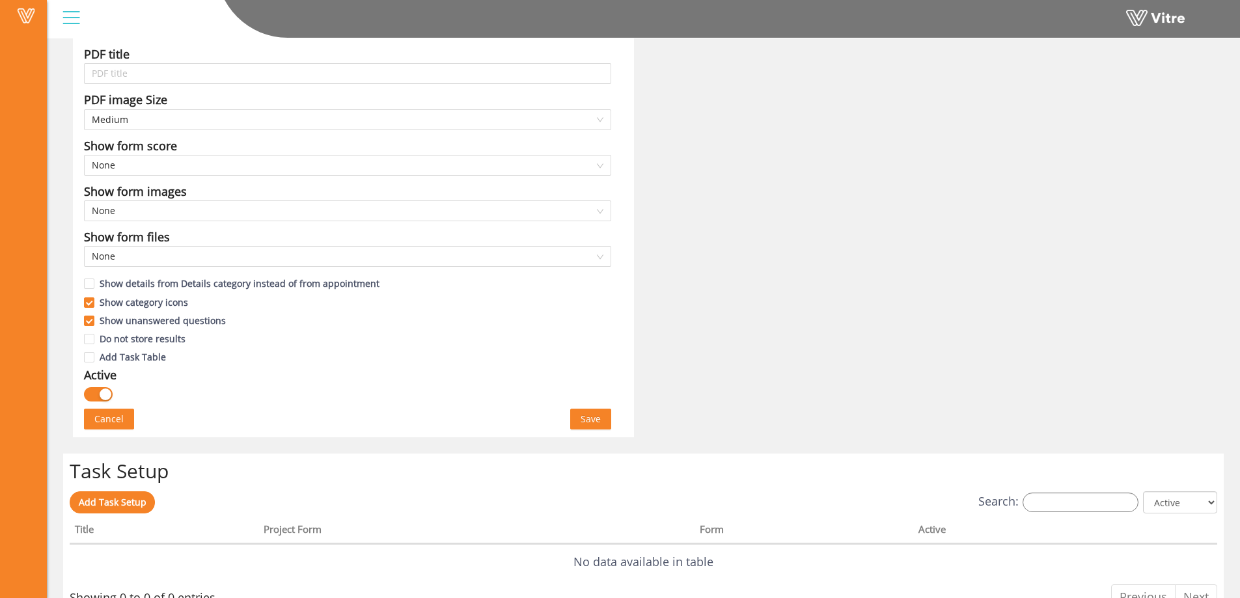
click at [102, 388] on button "button" at bounding box center [98, 394] width 29 height 14
click at [587, 418] on span "Save" at bounding box center [591, 419] width 20 height 14
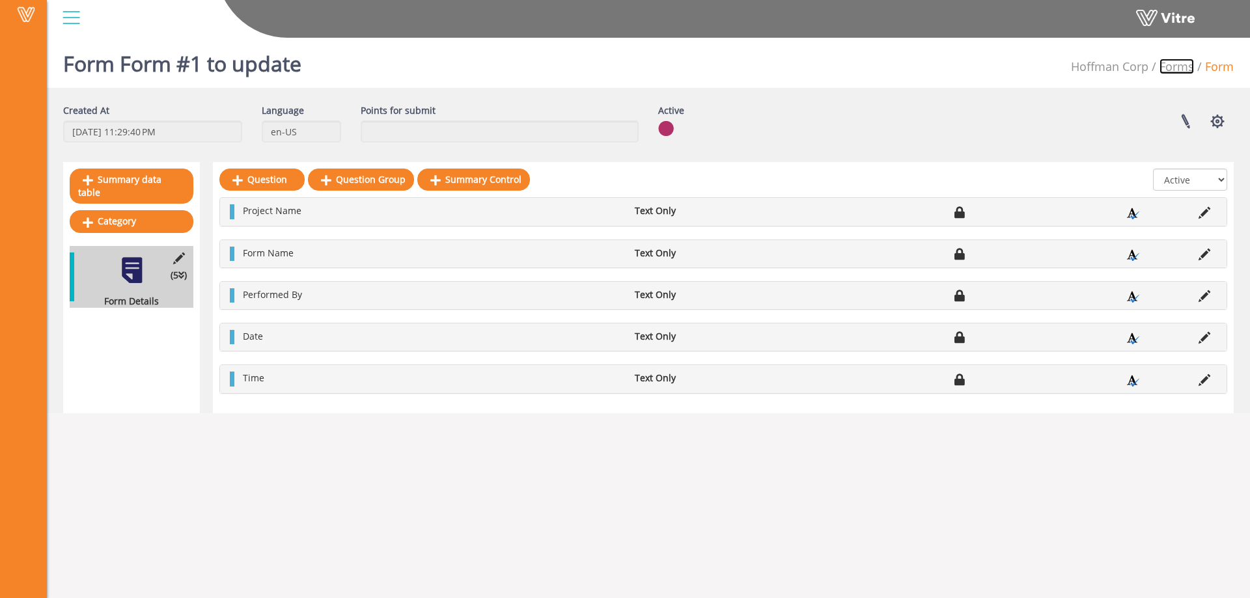
click at [1179, 68] on link "Forms" at bounding box center [1176, 67] width 34 height 16
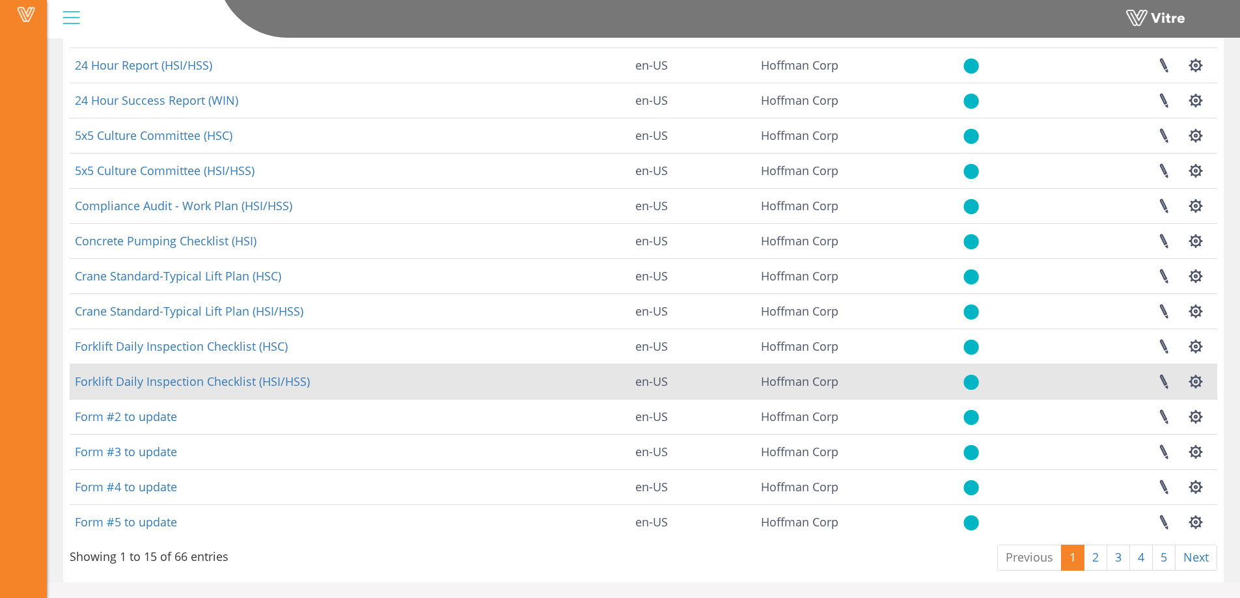
scroll to position [152, 0]
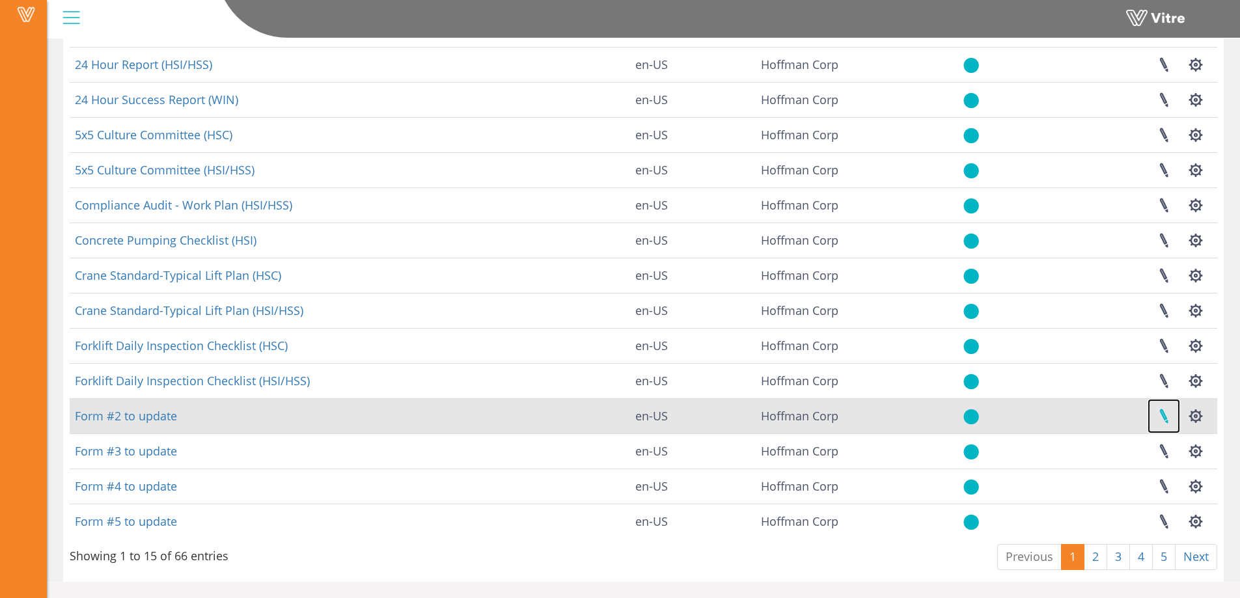
click at [1167, 415] on link at bounding box center [1164, 416] width 33 height 34
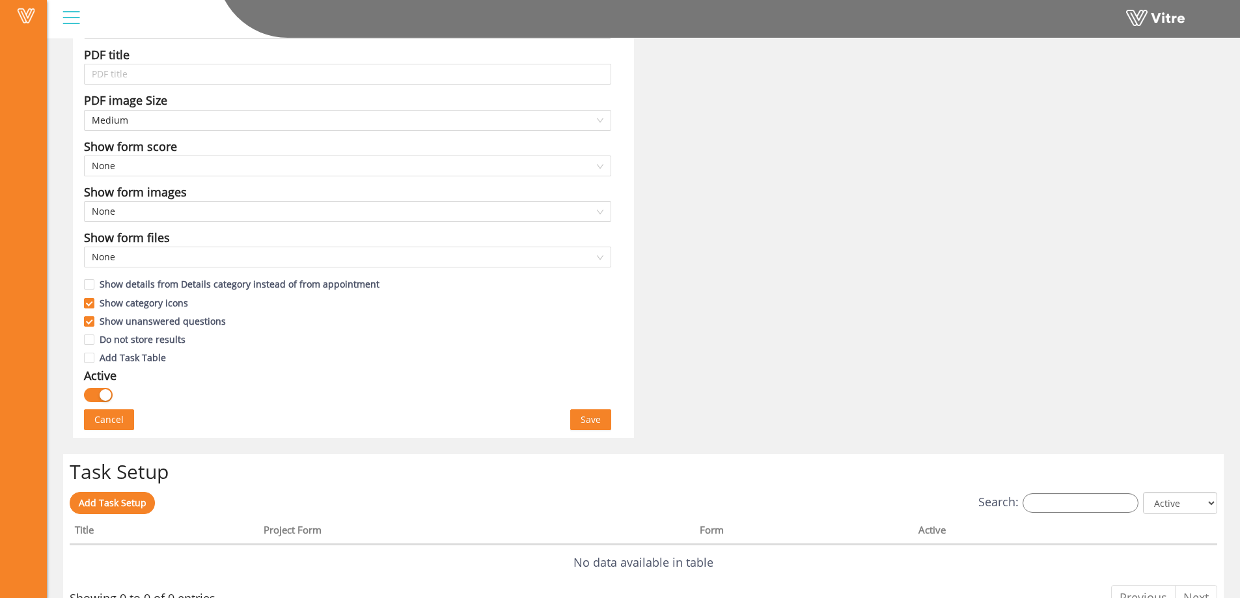
scroll to position [586, 0]
click at [92, 391] on button "button" at bounding box center [98, 394] width 29 height 14
click at [595, 422] on span "Save" at bounding box center [591, 419] width 20 height 14
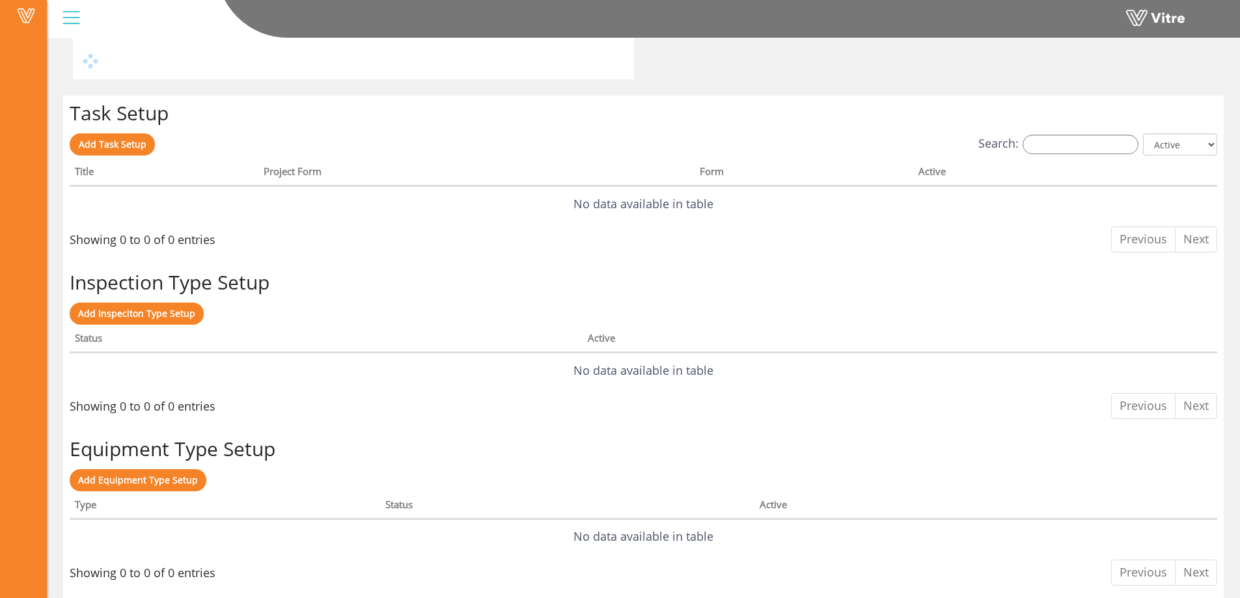
scroll to position [0, 0]
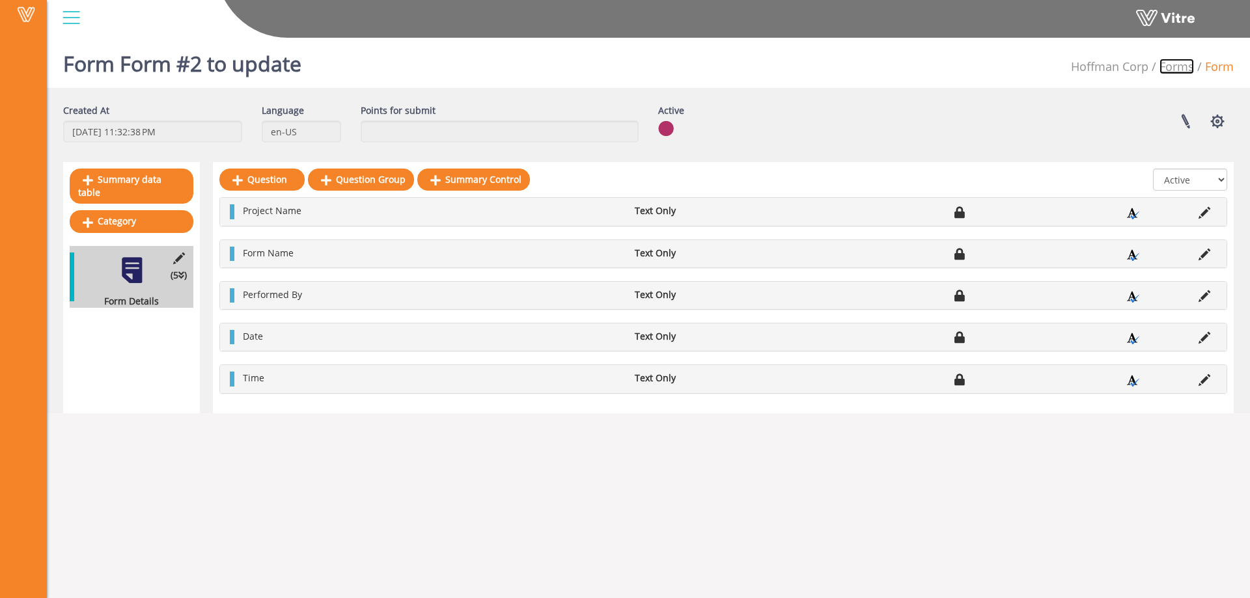
click at [1174, 66] on link "Forms" at bounding box center [1176, 67] width 34 height 16
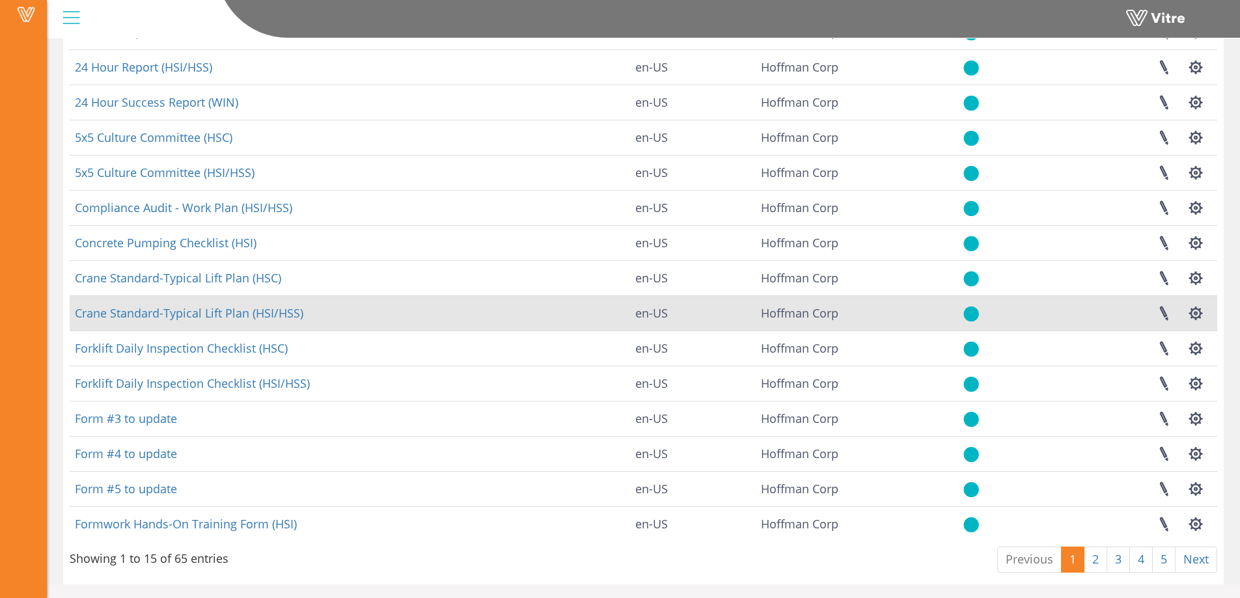
scroll to position [152, 0]
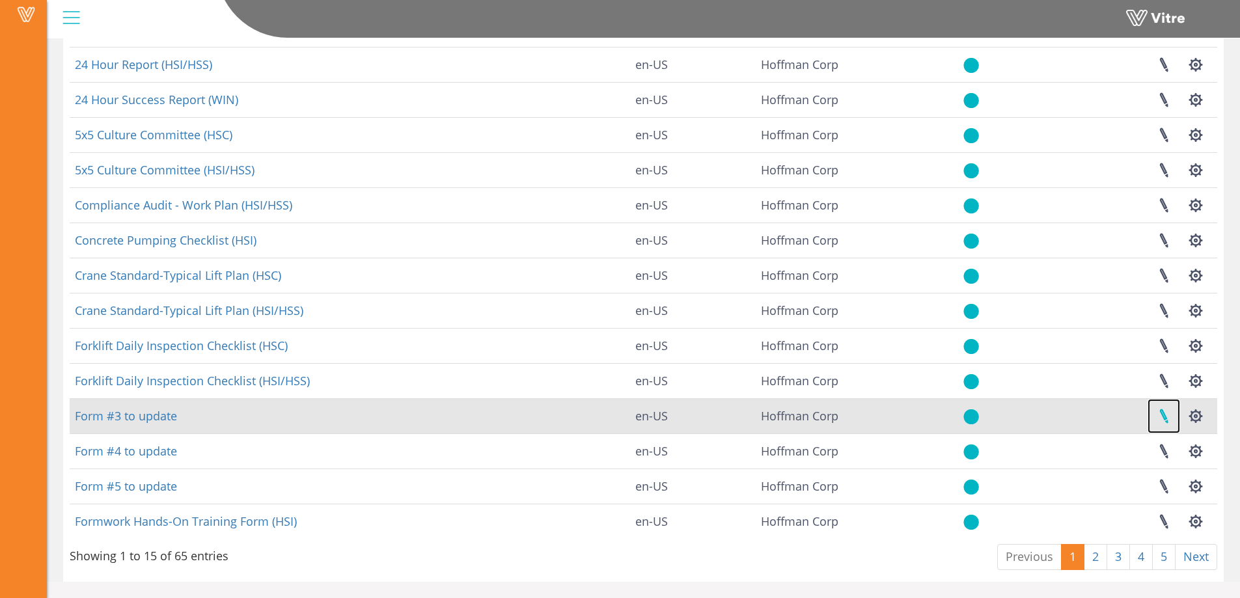
click at [1162, 413] on link at bounding box center [1164, 416] width 33 height 34
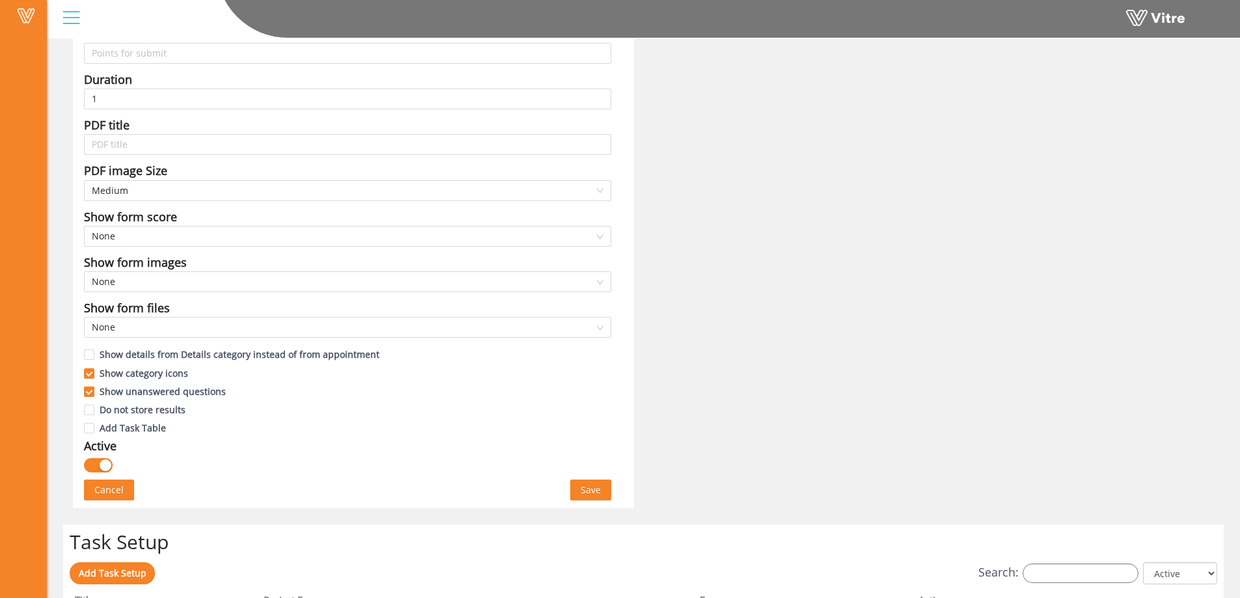
scroll to position [586, 0]
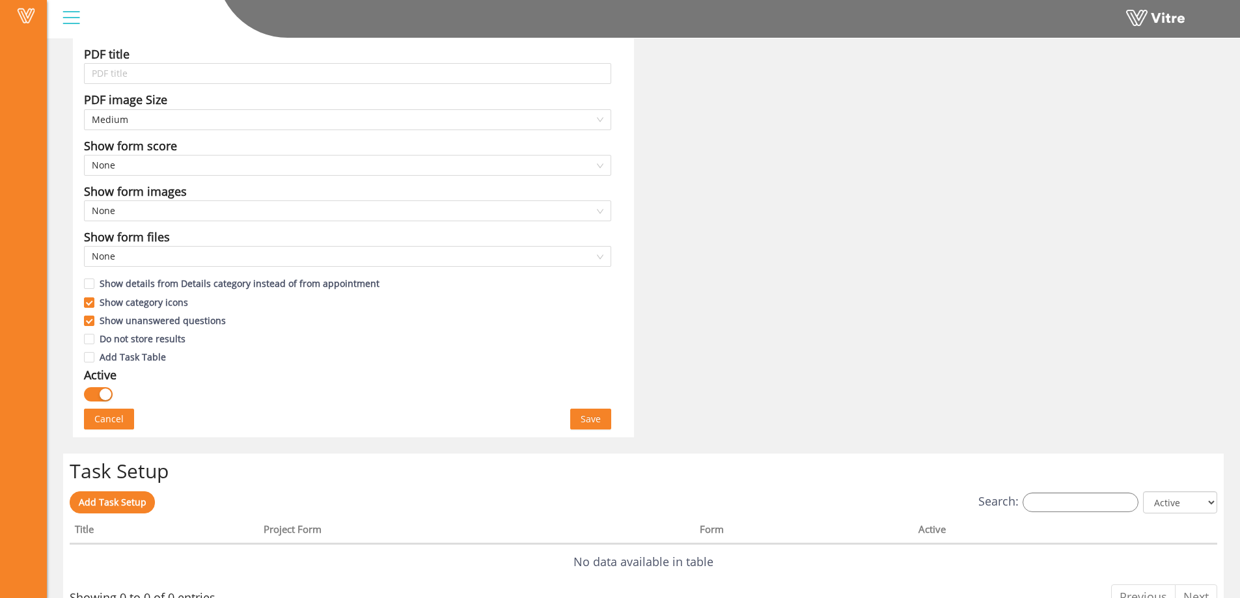
click at [101, 392] on div "button" at bounding box center [106, 395] width 12 height 12
click at [591, 424] on span "Save" at bounding box center [591, 419] width 20 height 14
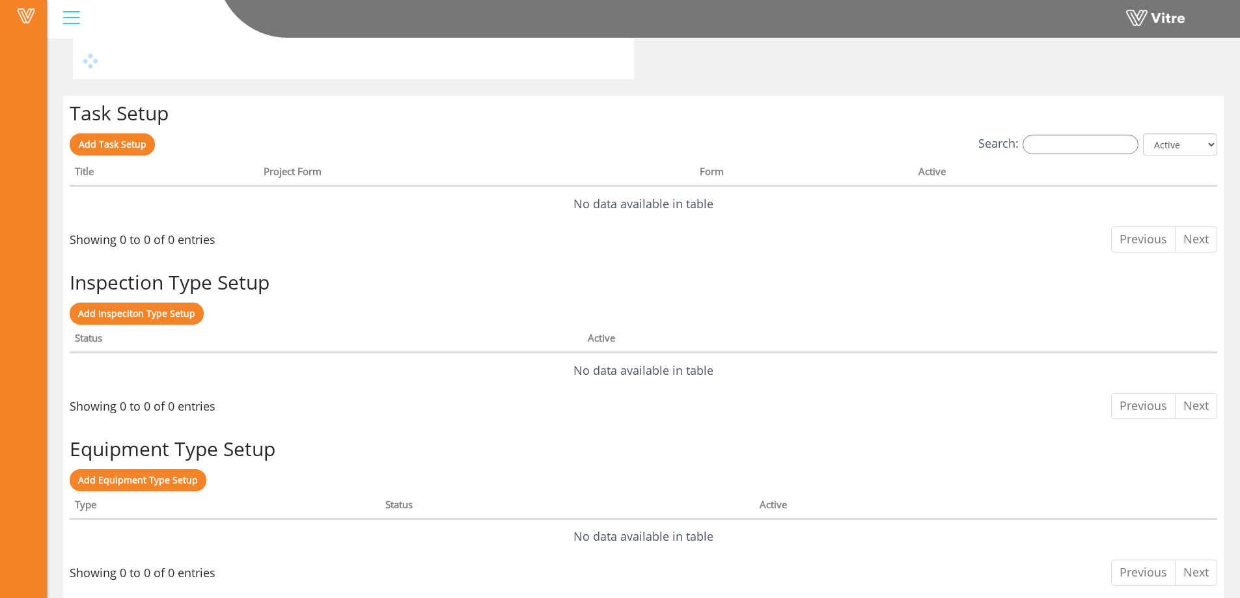
scroll to position [0, 0]
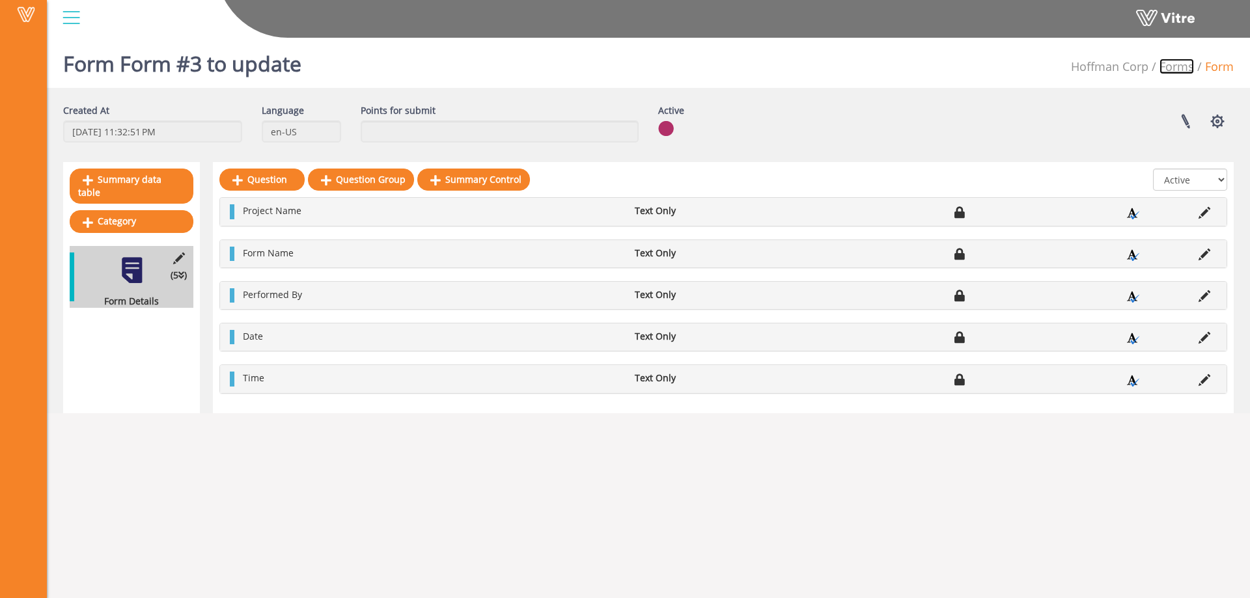
click at [1173, 70] on link "Forms" at bounding box center [1176, 67] width 34 height 16
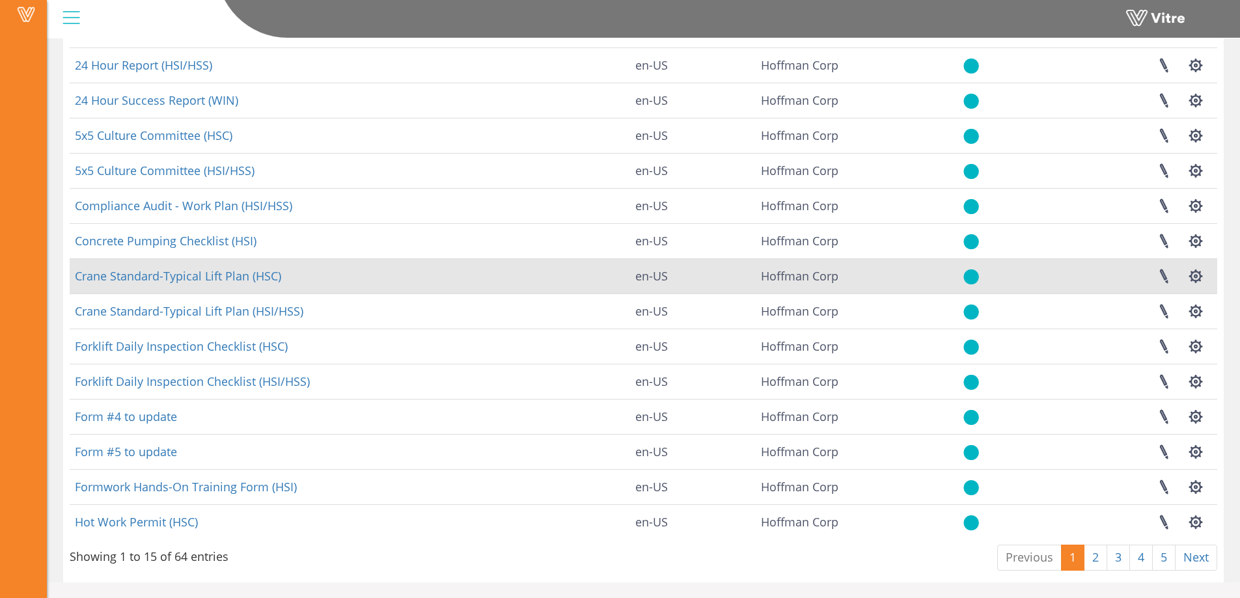
scroll to position [152, 0]
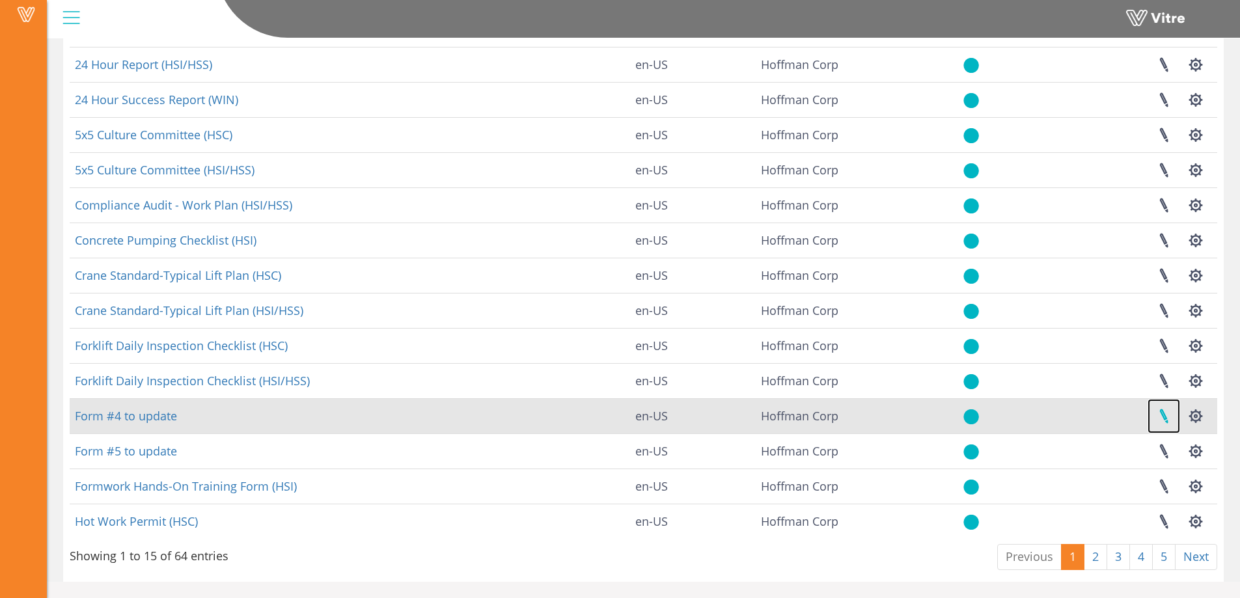
click at [1161, 414] on link at bounding box center [1164, 416] width 33 height 34
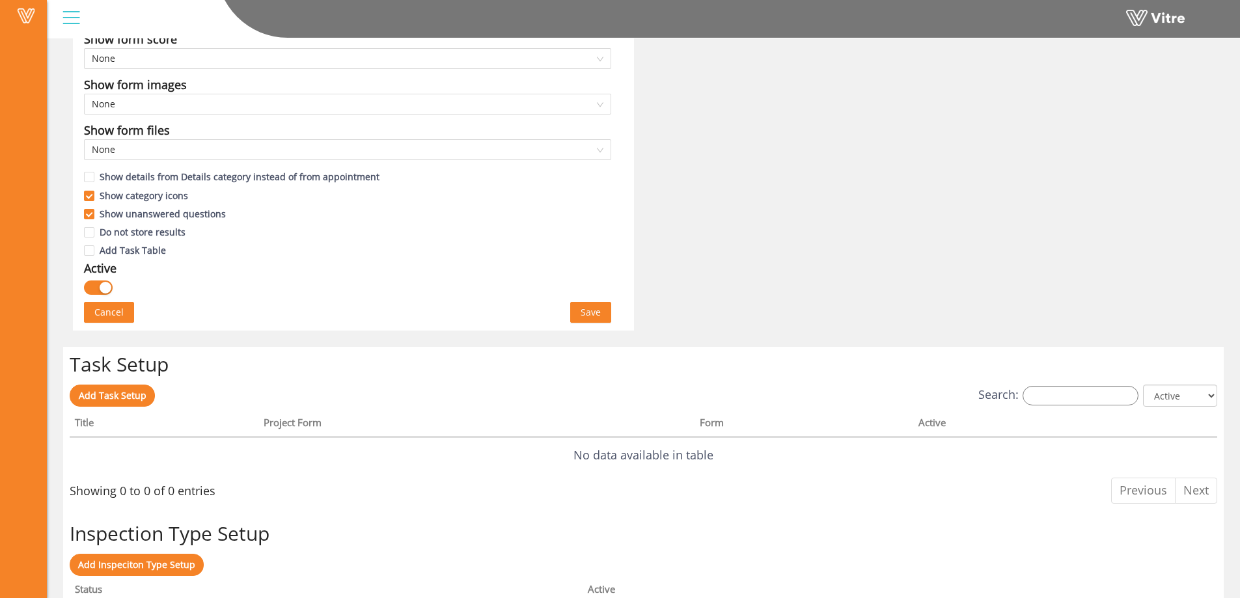
scroll to position [716, 0]
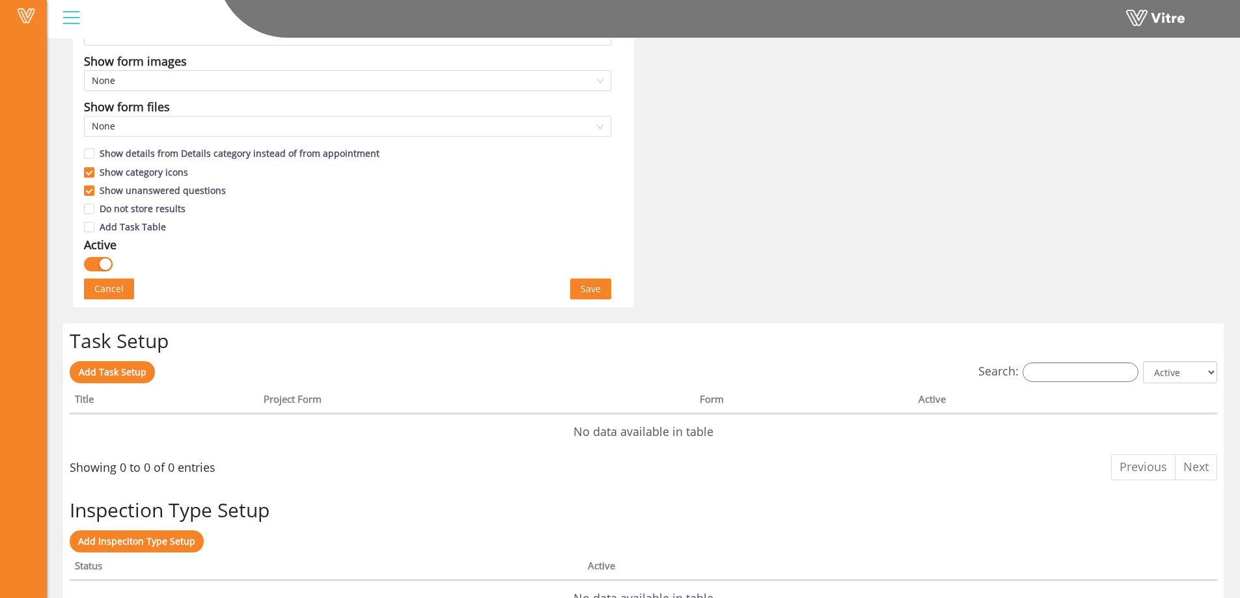
click at [94, 260] on button "button" at bounding box center [98, 264] width 29 height 14
click at [598, 288] on span "Save" at bounding box center [591, 289] width 20 height 14
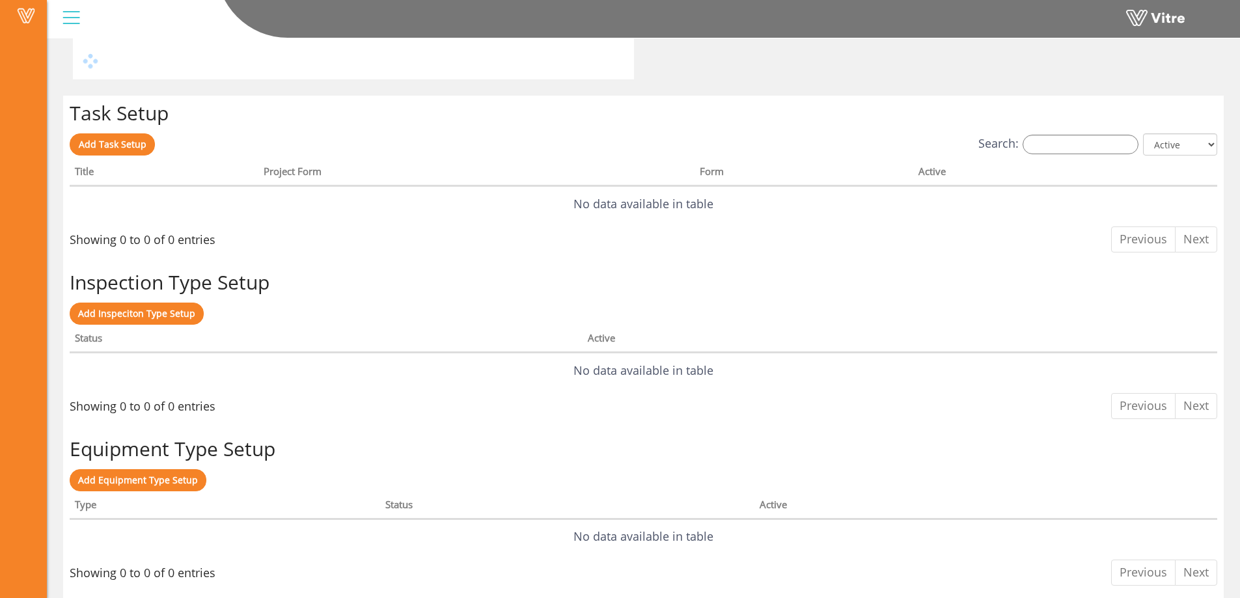
scroll to position [0, 0]
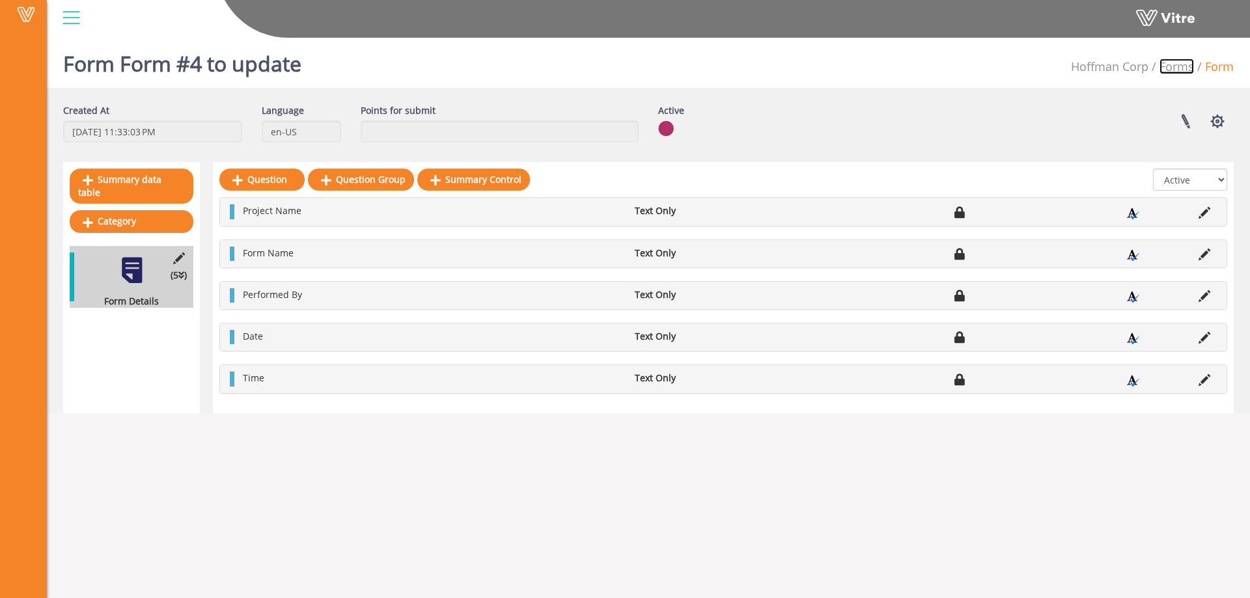
click at [1174, 70] on link "Forms" at bounding box center [1176, 67] width 34 height 16
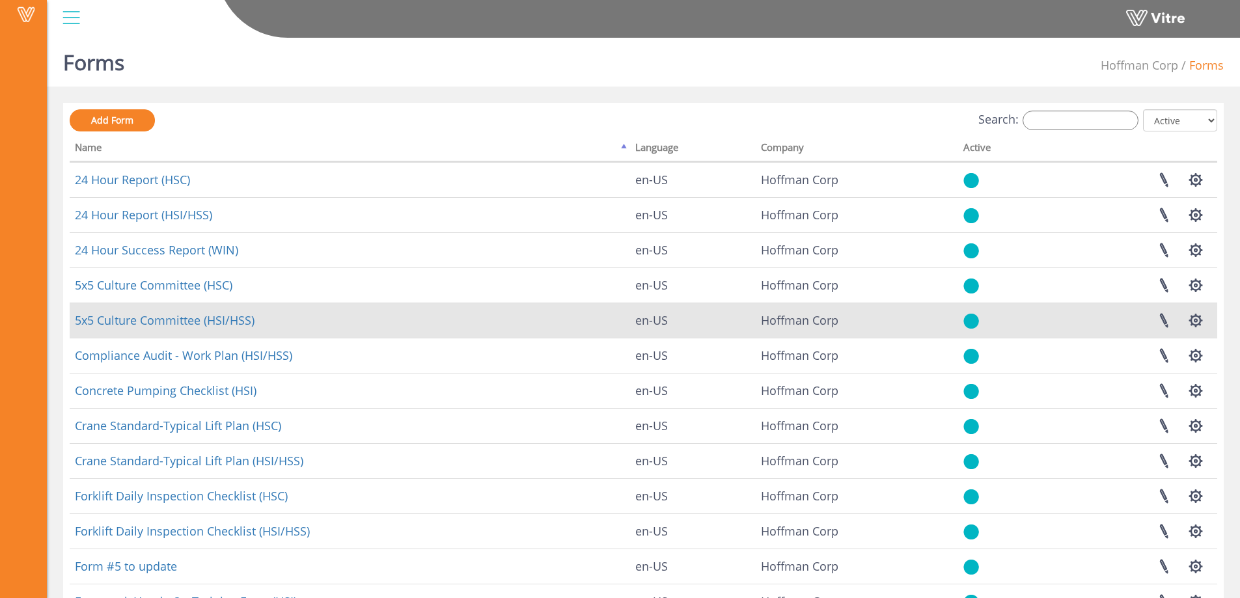
scroll to position [152, 0]
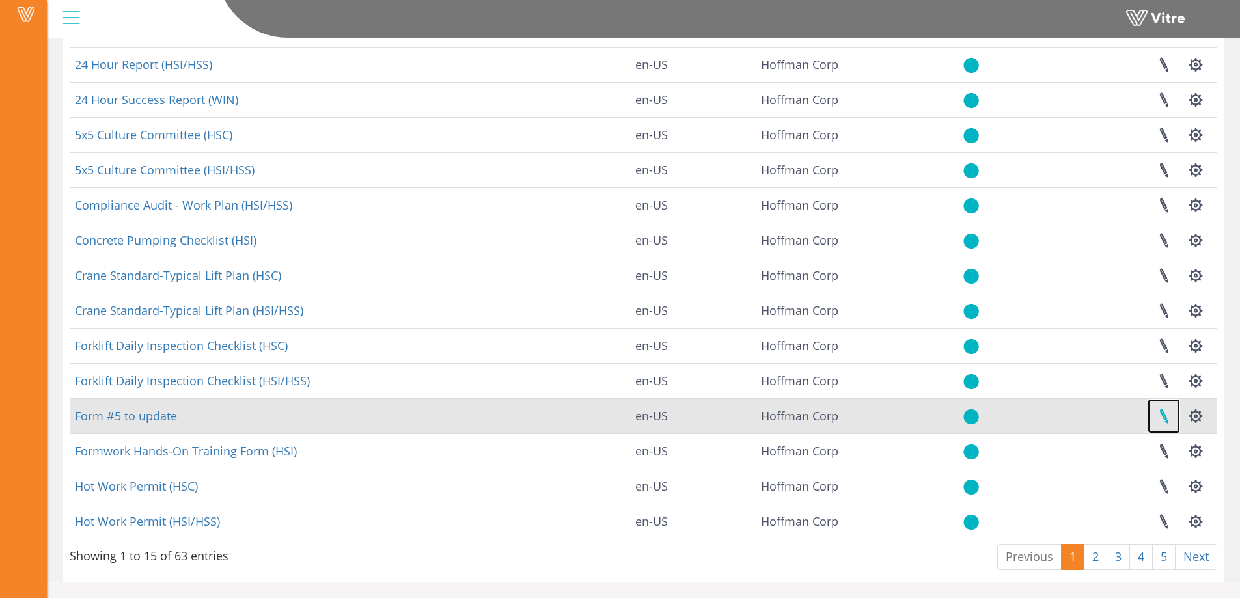
click at [1170, 416] on link at bounding box center [1164, 416] width 33 height 34
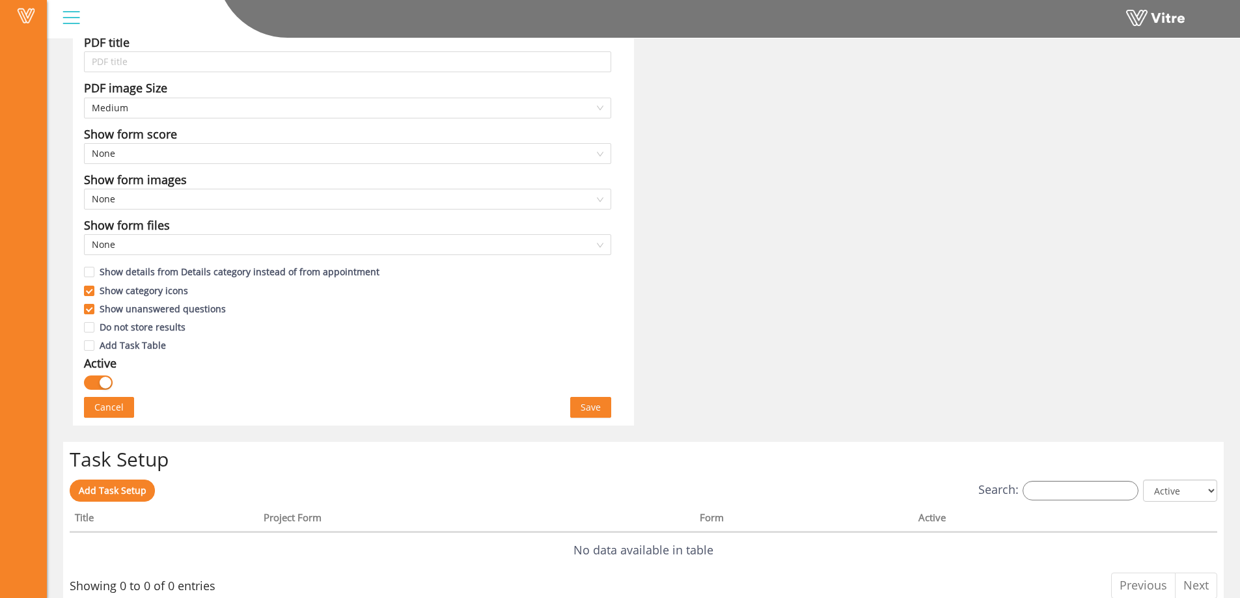
scroll to position [651, 0]
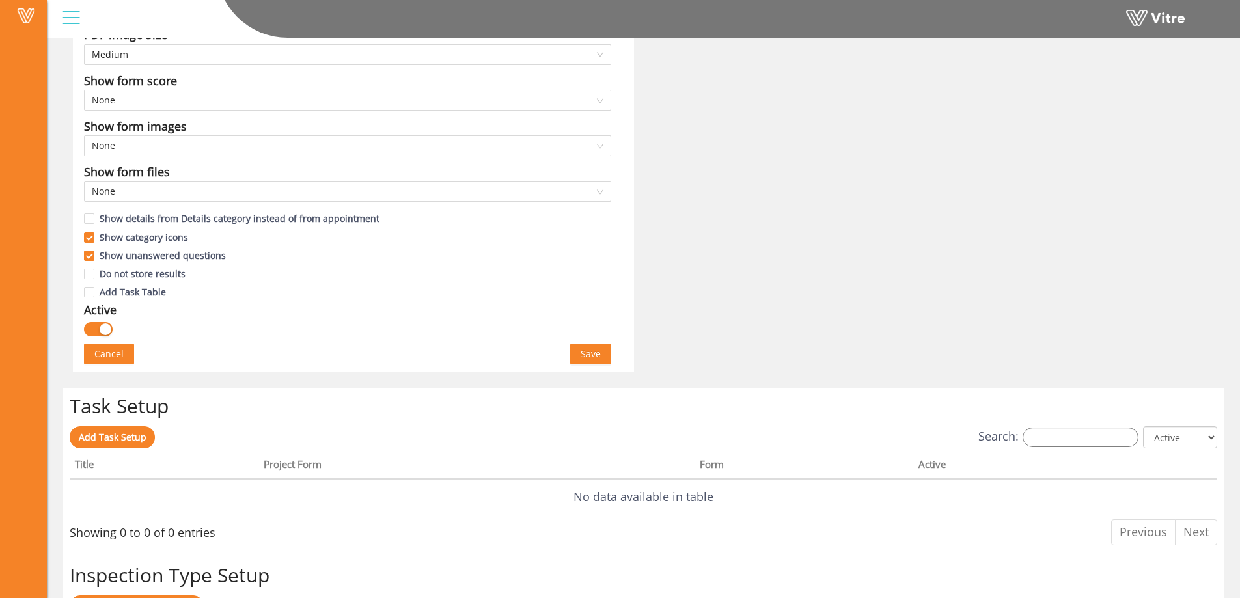
click at [102, 329] on div "button" at bounding box center [106, 330] width 12 height 12
click at [596, 355] on span "Save" at bounding box center [591, 354] width 20 height 14
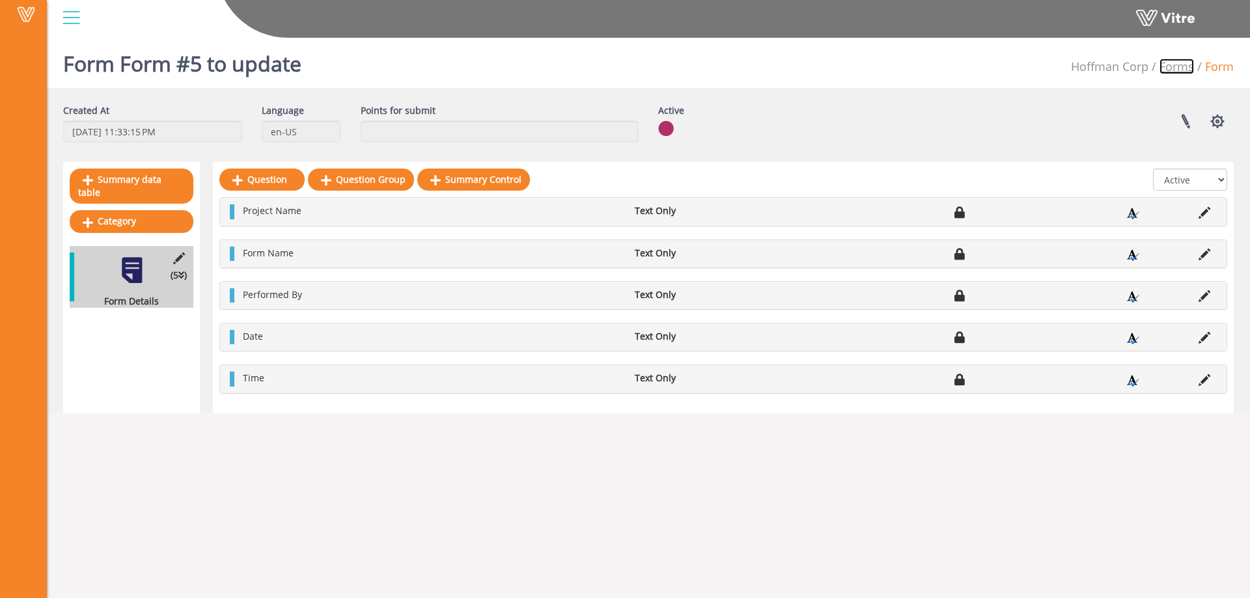
click at [1171, 69] on link "Forms" at bounding box center [1176, 67] width 34 height 16
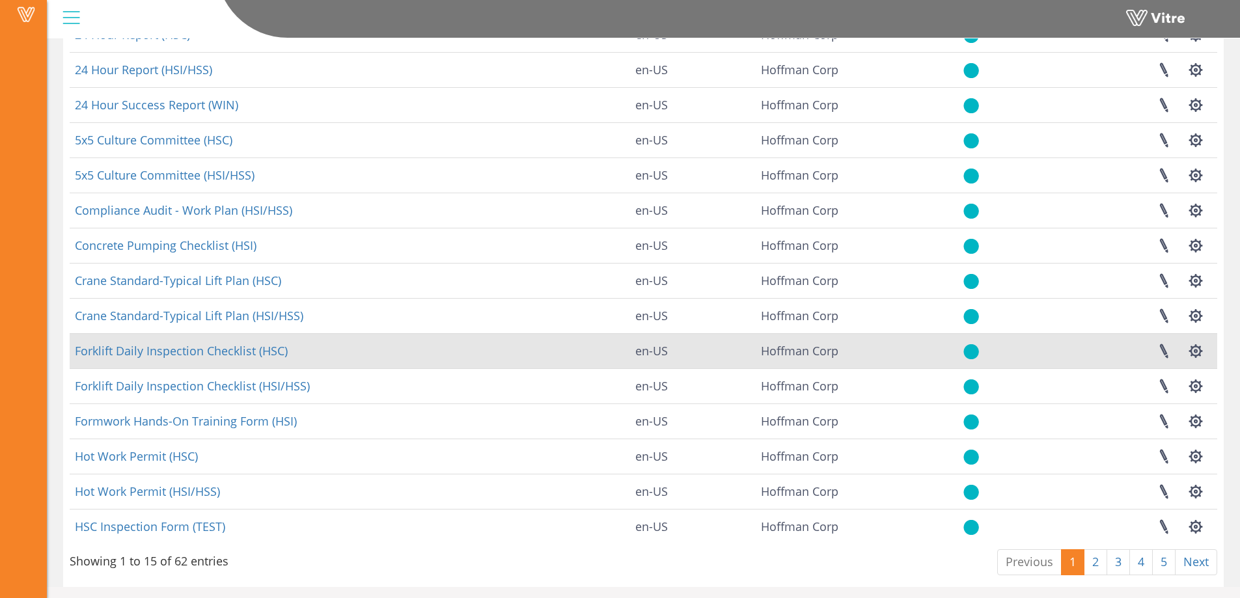
scroll to position [152, 0]
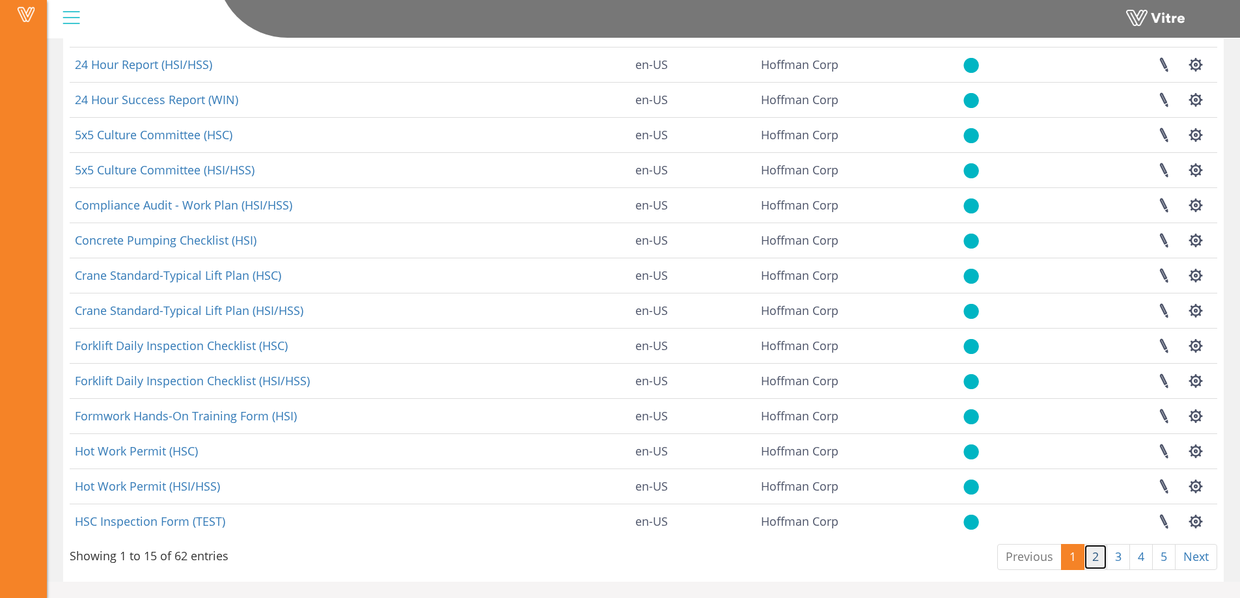
click at [1098, 553] on link "2" at bounding box center [1095, 557] width 23 height 26
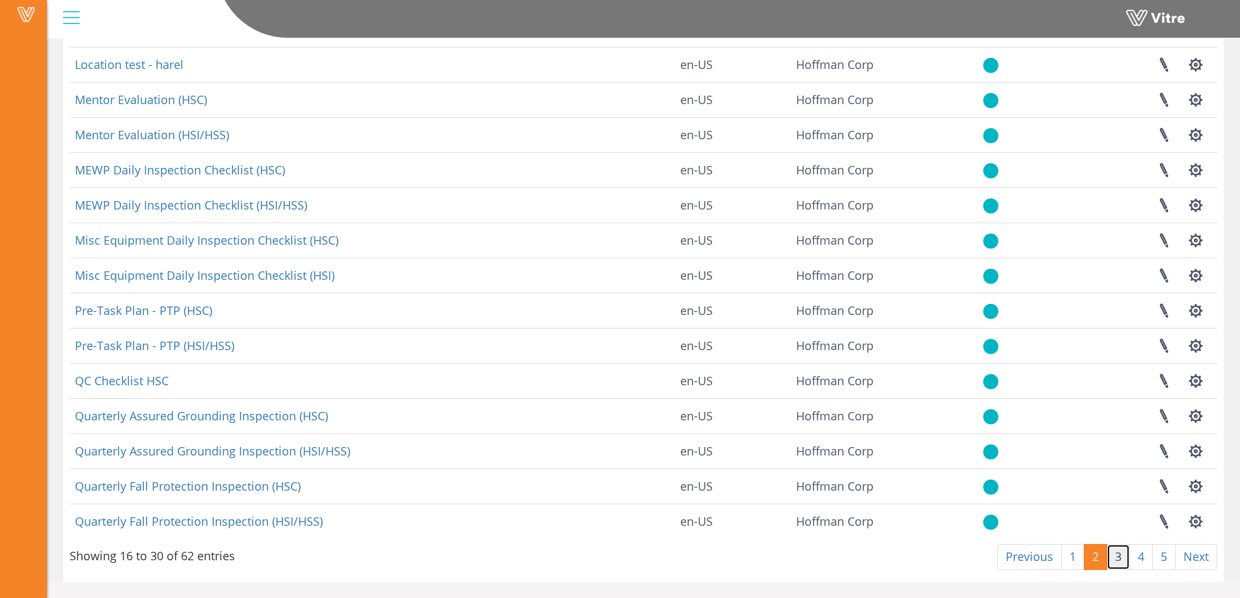
click at [1115, 551] on link "3" at bounding box center [1118, 557] width 23 height 26
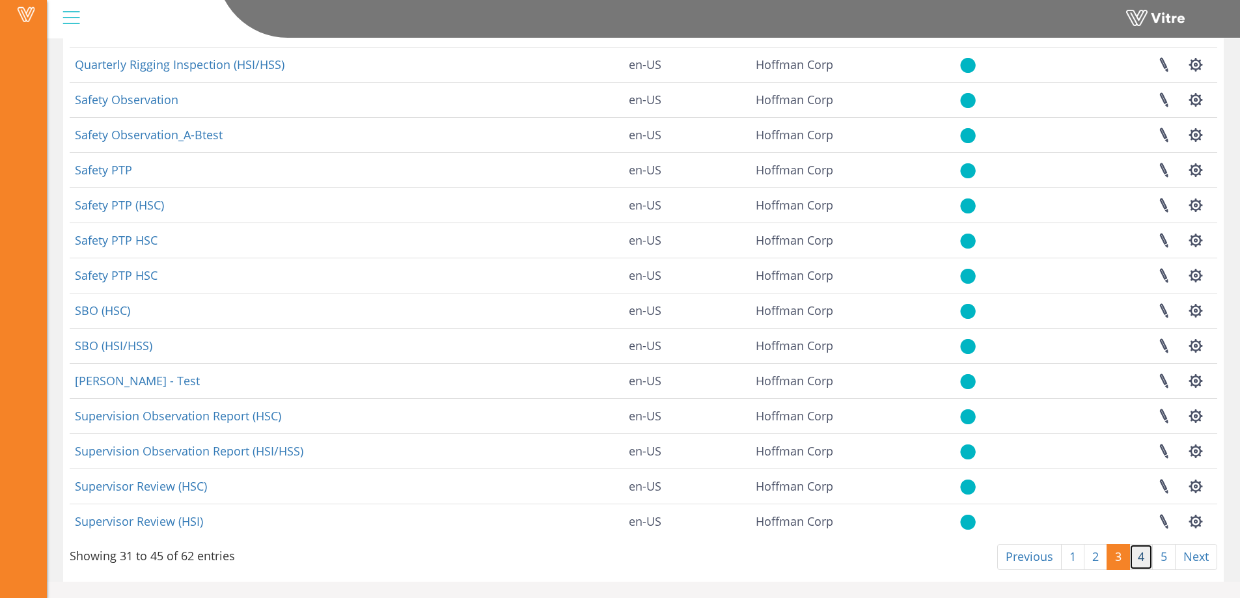
click at [1138, 558] on link "4" at bounding box center [1140, 557] width 23 height 26
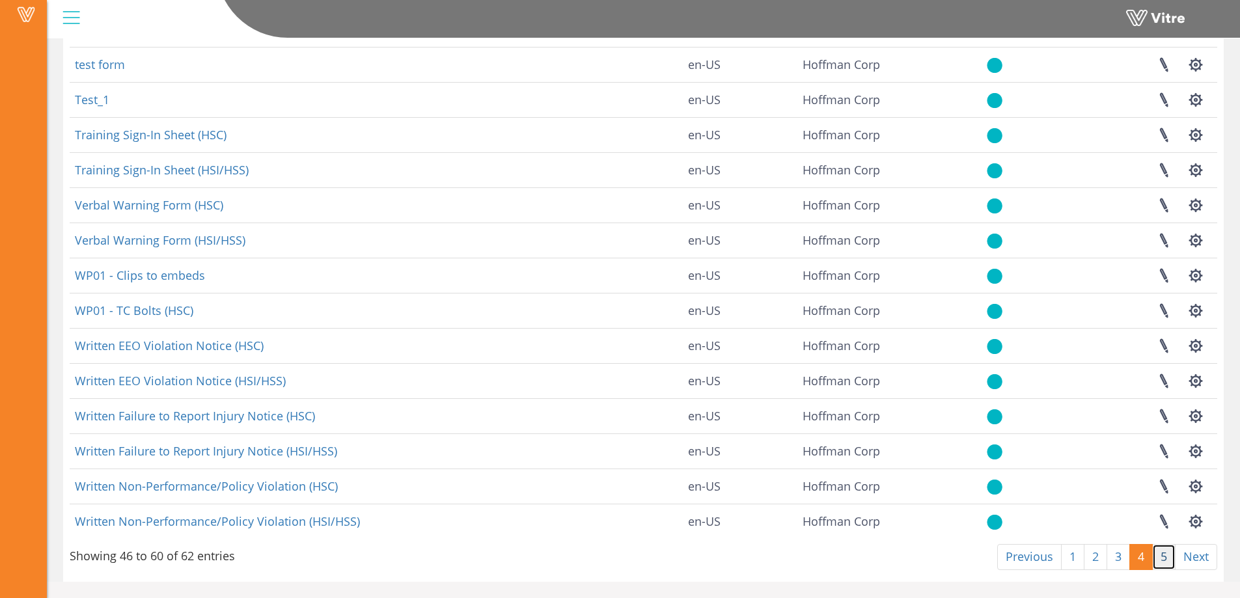
click at [1164, 558] on link "5" at bounding box center [1163, 557] width 23 height 26
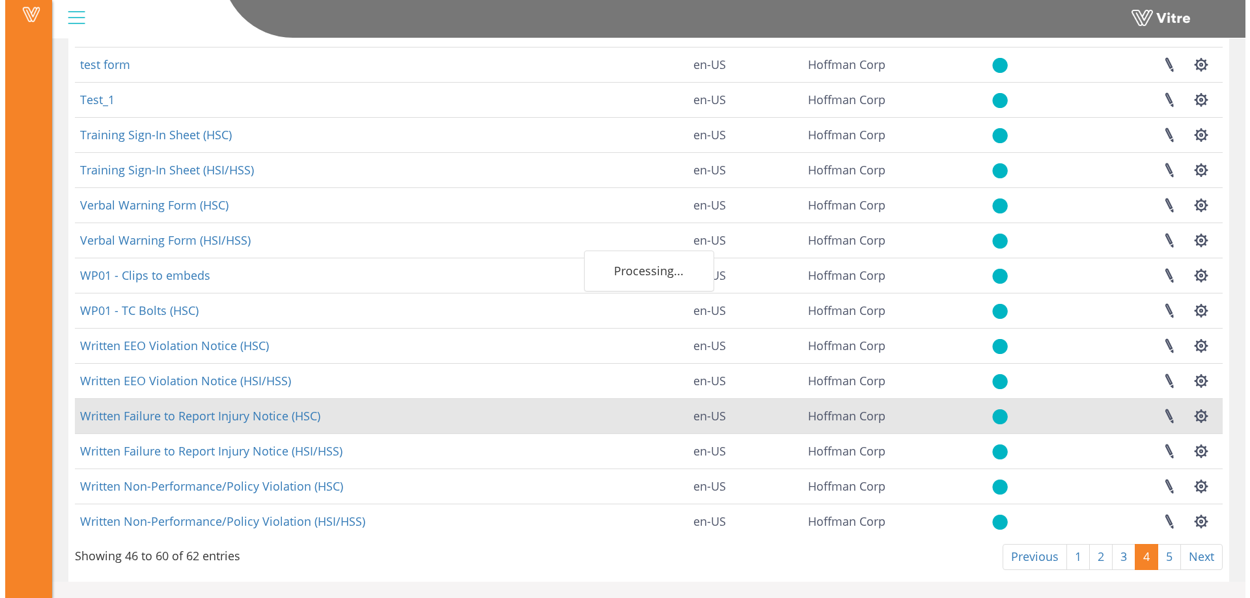
scroll to position [0, 0]
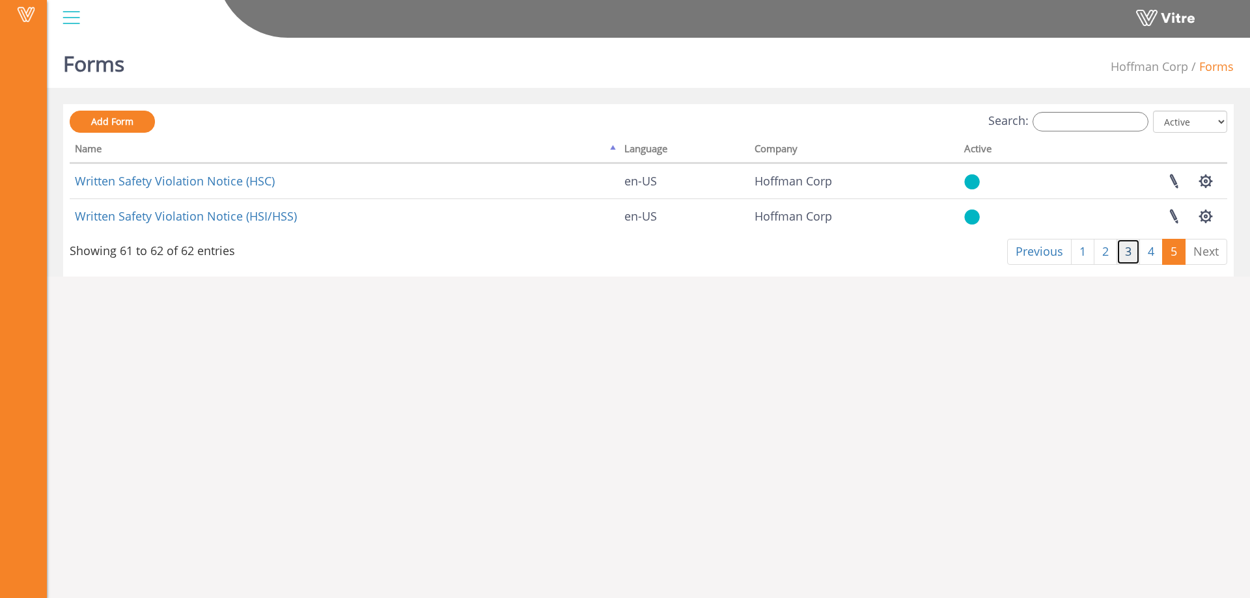
click at [1127, 253] on link "3" at bounding box center [1127, 252] width 23 height 26
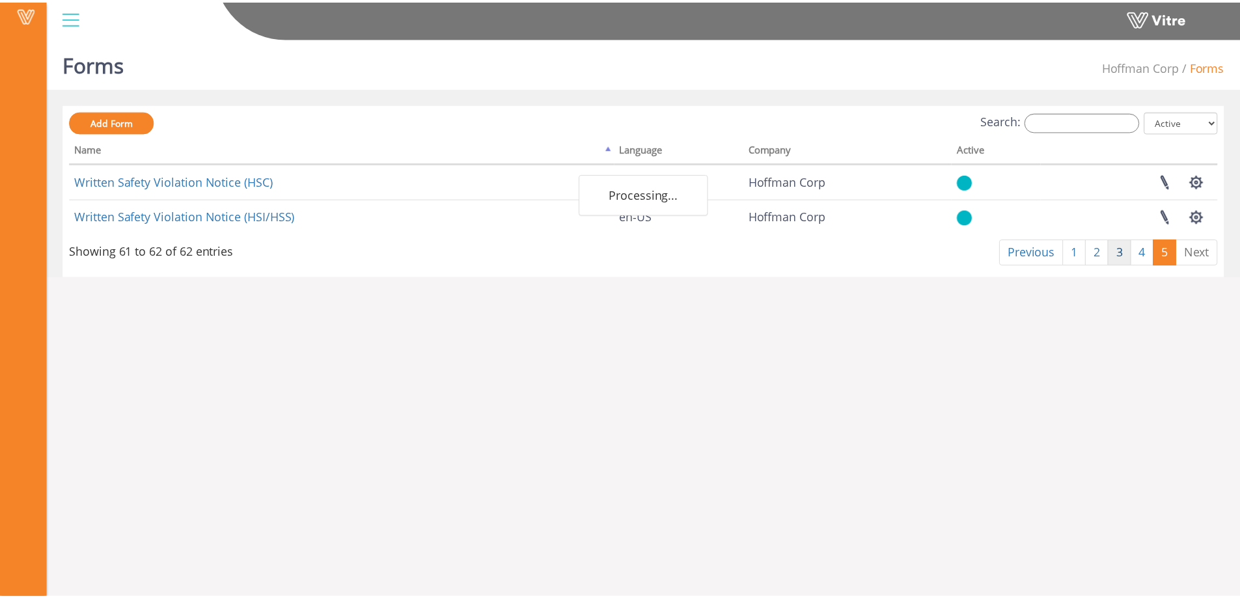
scroll to position [152, 0]
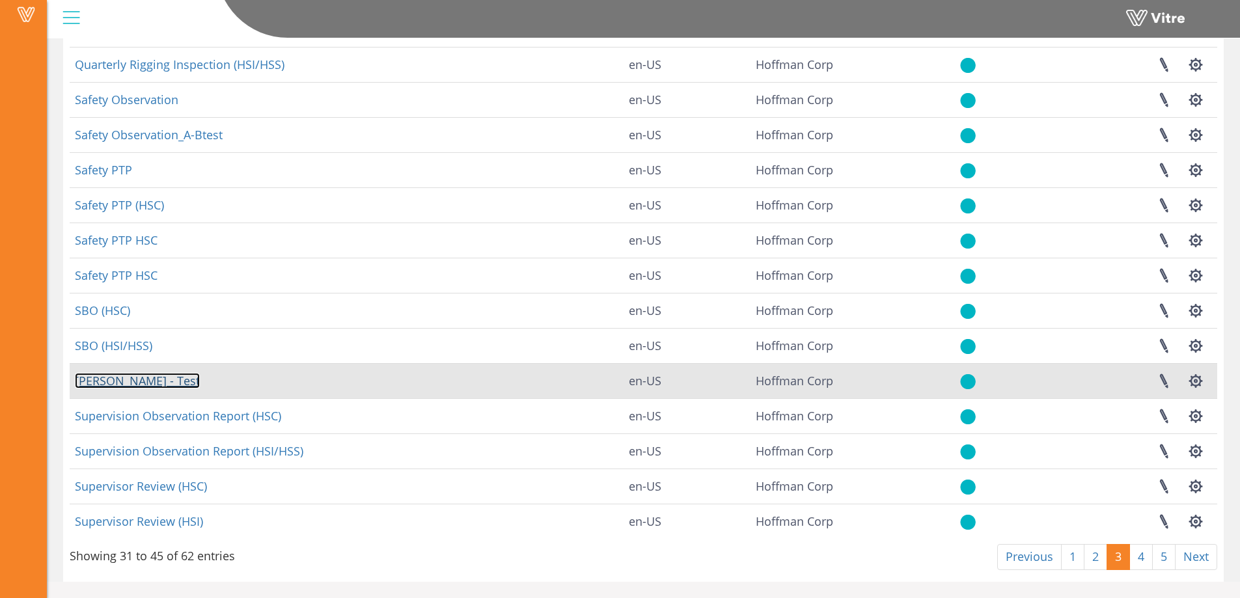
click at [129, 380] on link "Shubha - Test" at bounding box center [137, 381] width 125 height 16
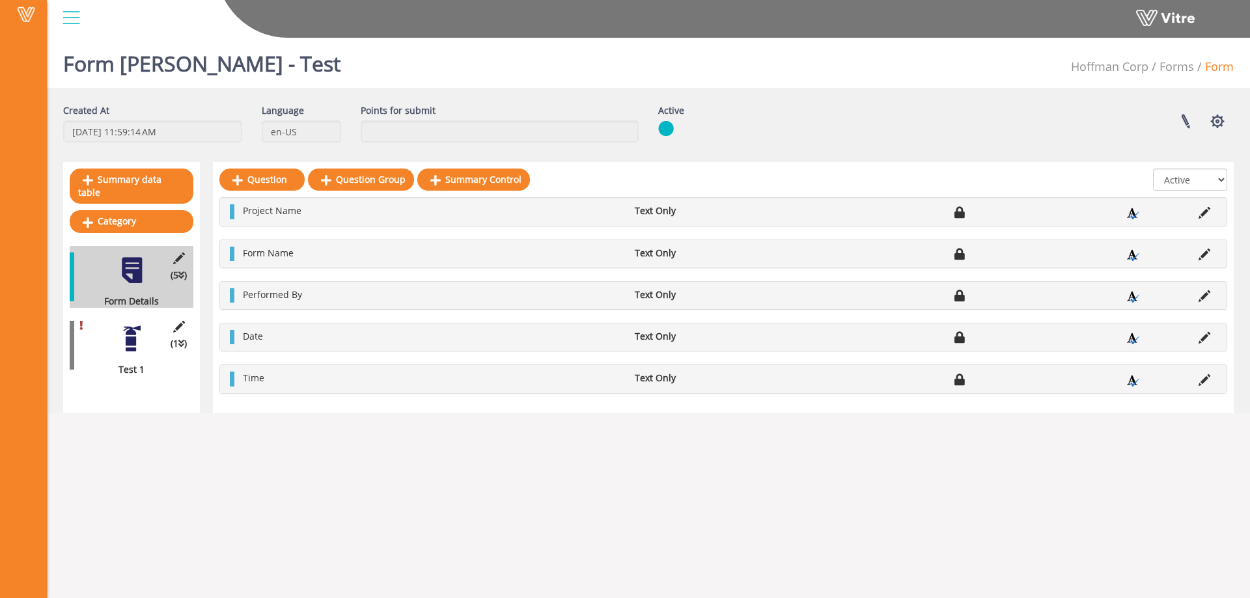
click at [137, 325] on div at bounding box center [131, 338] width 29 height 29
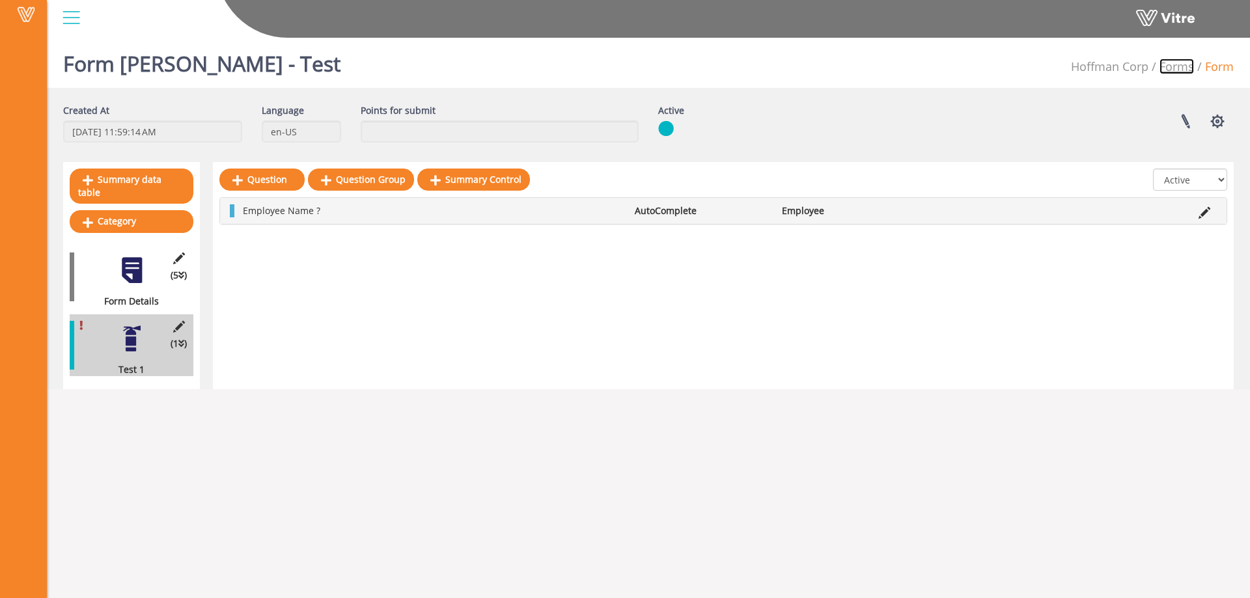
click at [1178, 66] on link "Forms" at bounding box center [1176, 67] width 34 height 16
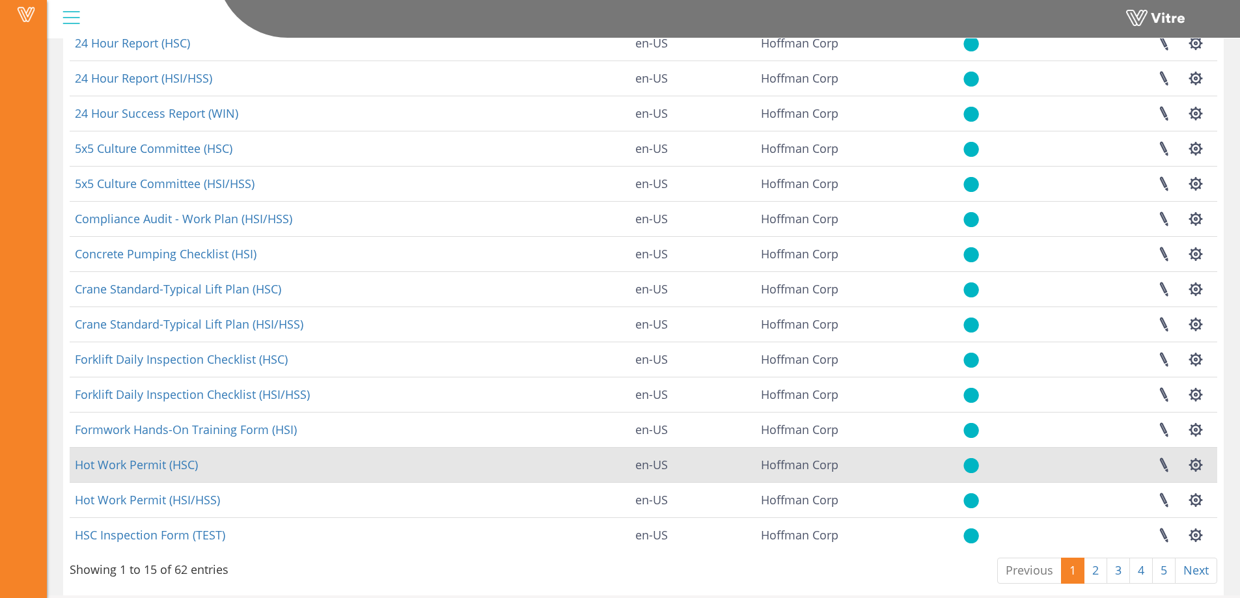
scroll to position [152, 0]
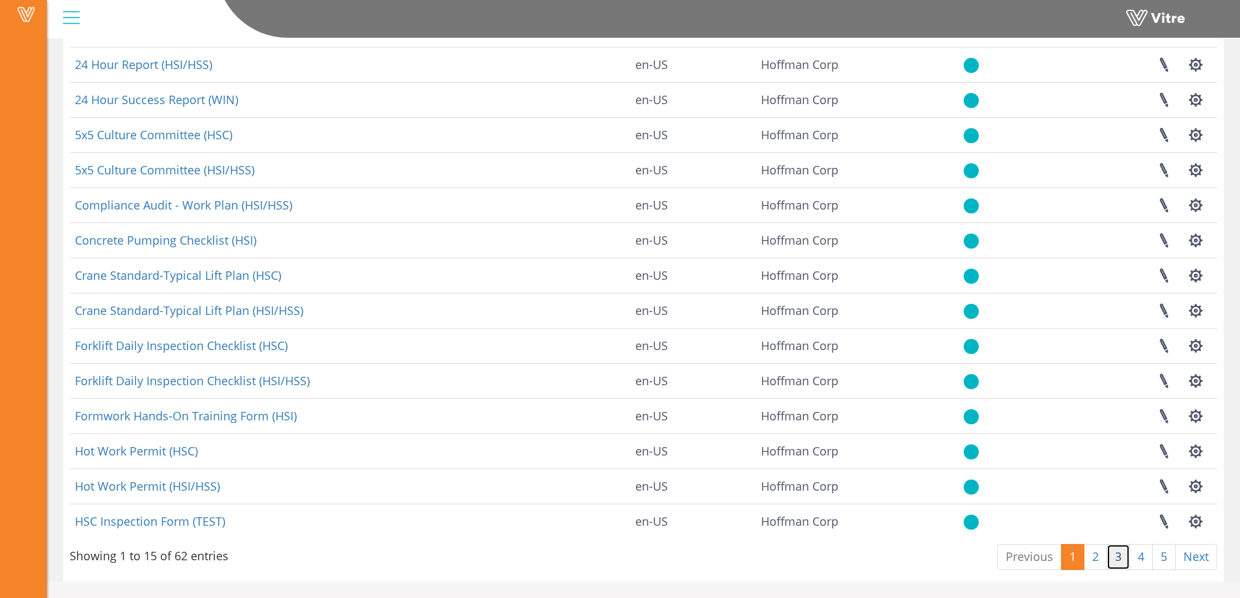
click at [1123, 564] on link "3" at bounding box center [1118, 557] width 23 height 26
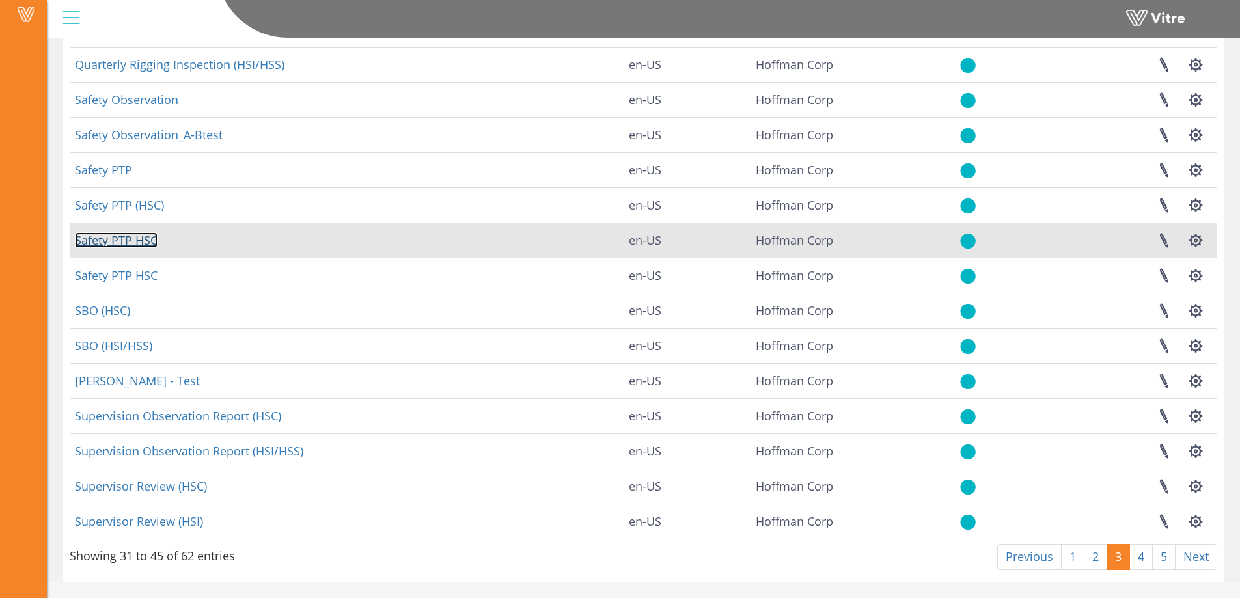
click at [127, 243] on link "Safety PTP HSC" at bounding box center [116, 240] width 83 height 16
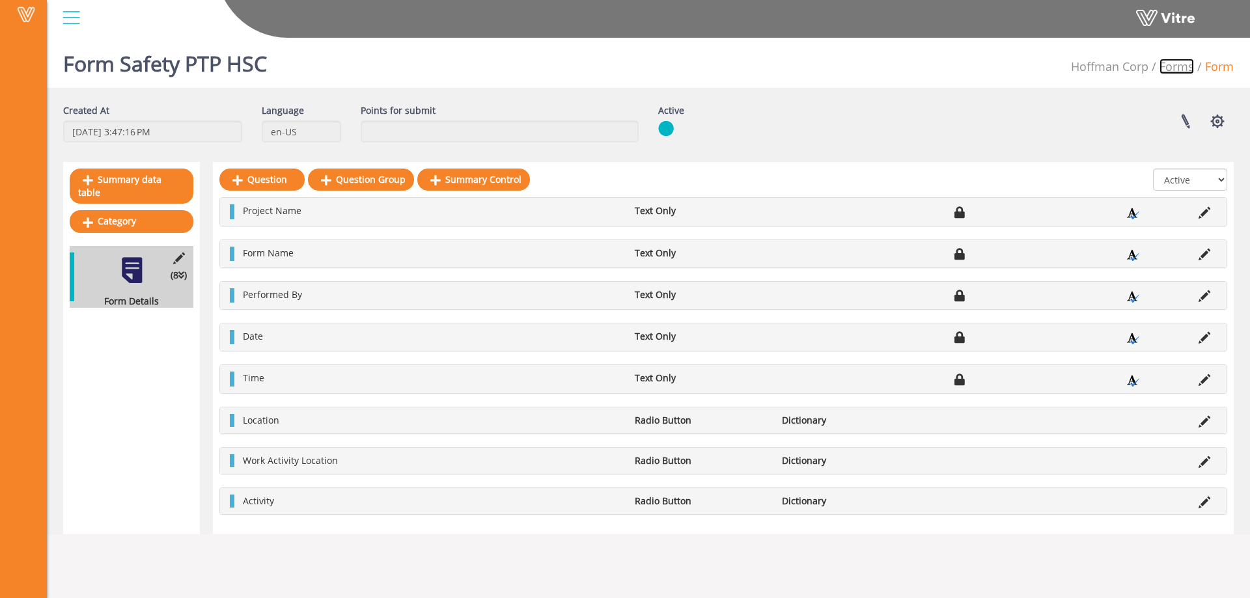
click at [1168, 70] on link "Forms" at bounding box center [1176, 67] width 34 height 16
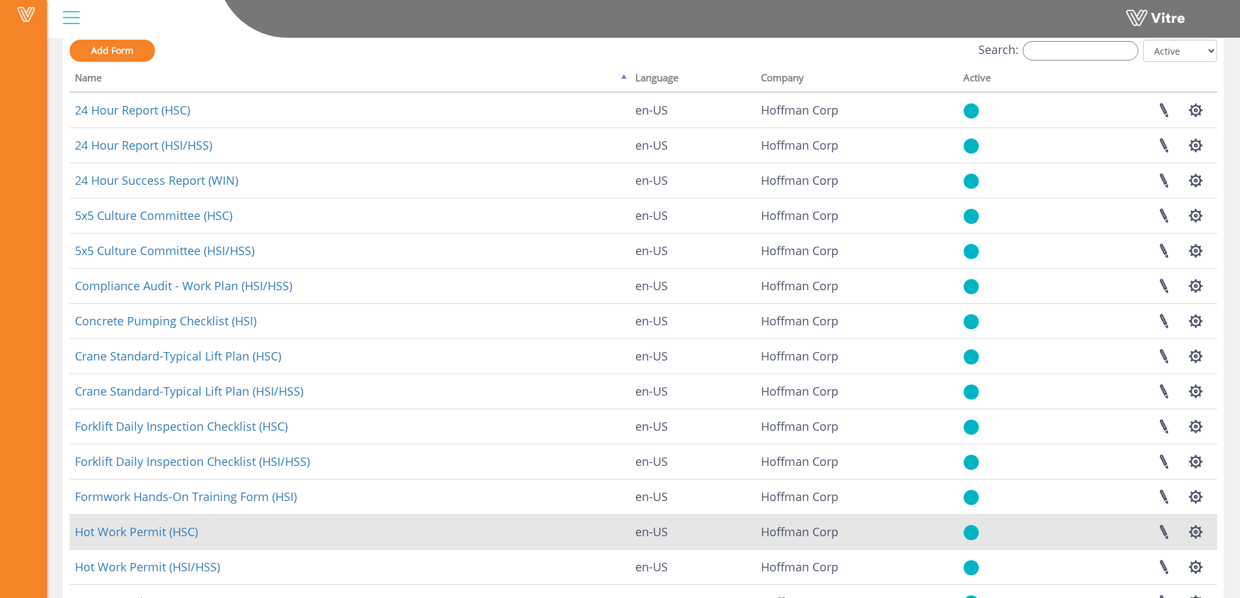
scroll to position [152, 0]
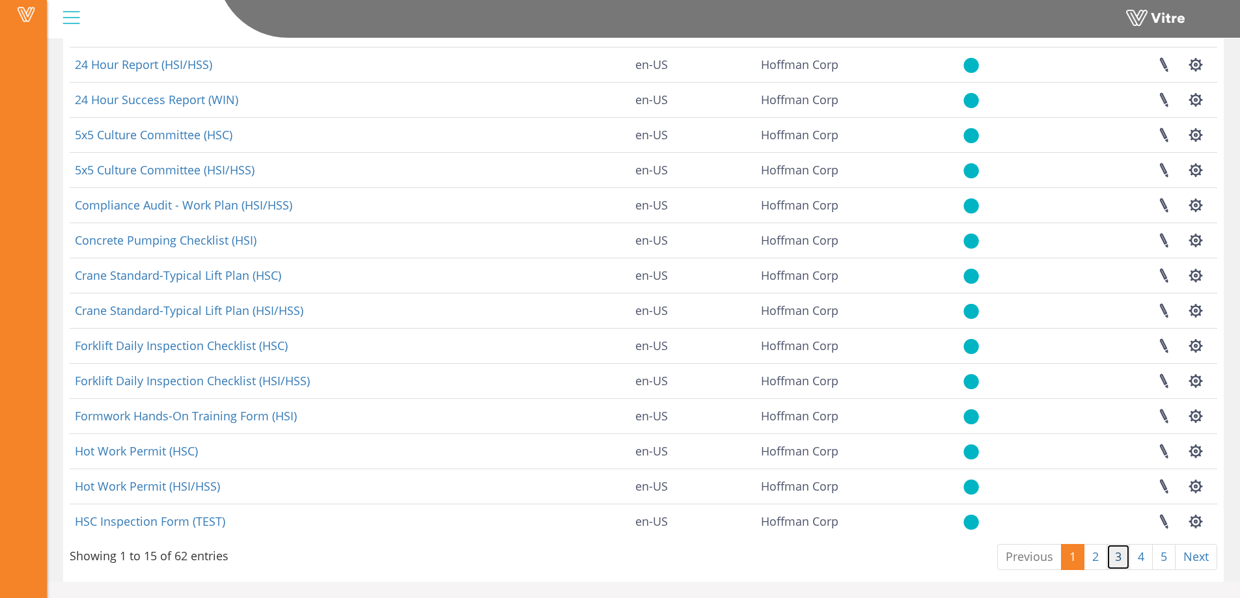
click at [1120, 551] on link "3" at bounding box center [1118, 557] width 23 height 26
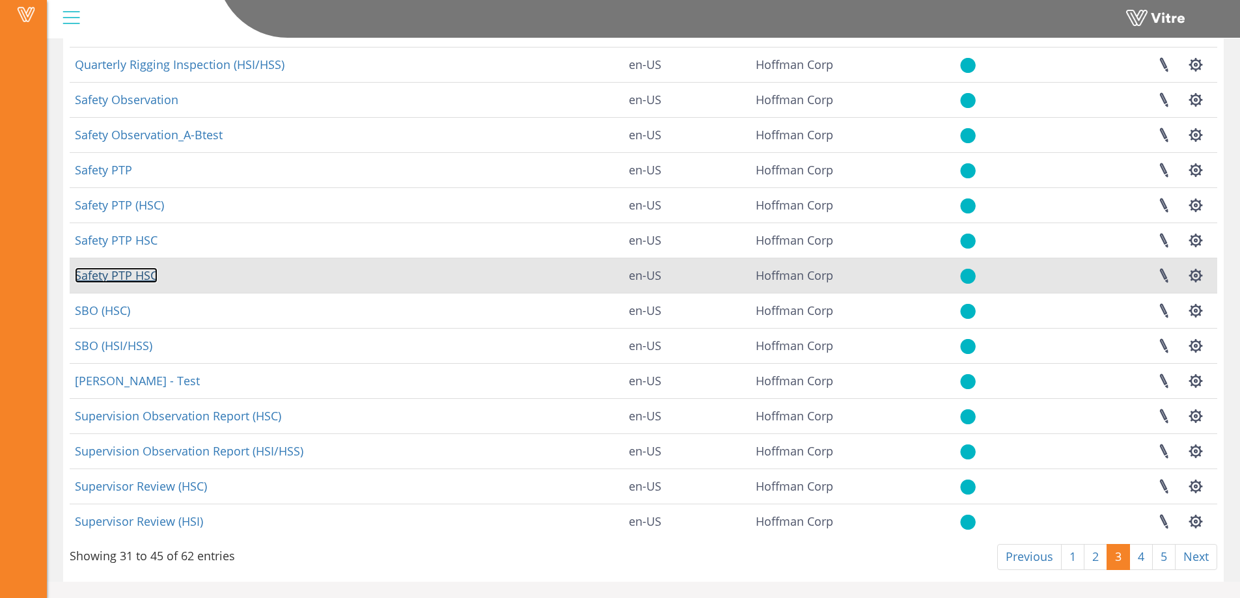
click at [138, 278] on link "Safety PTP HSC" at bounding box center [116, 276] width 83 height 16
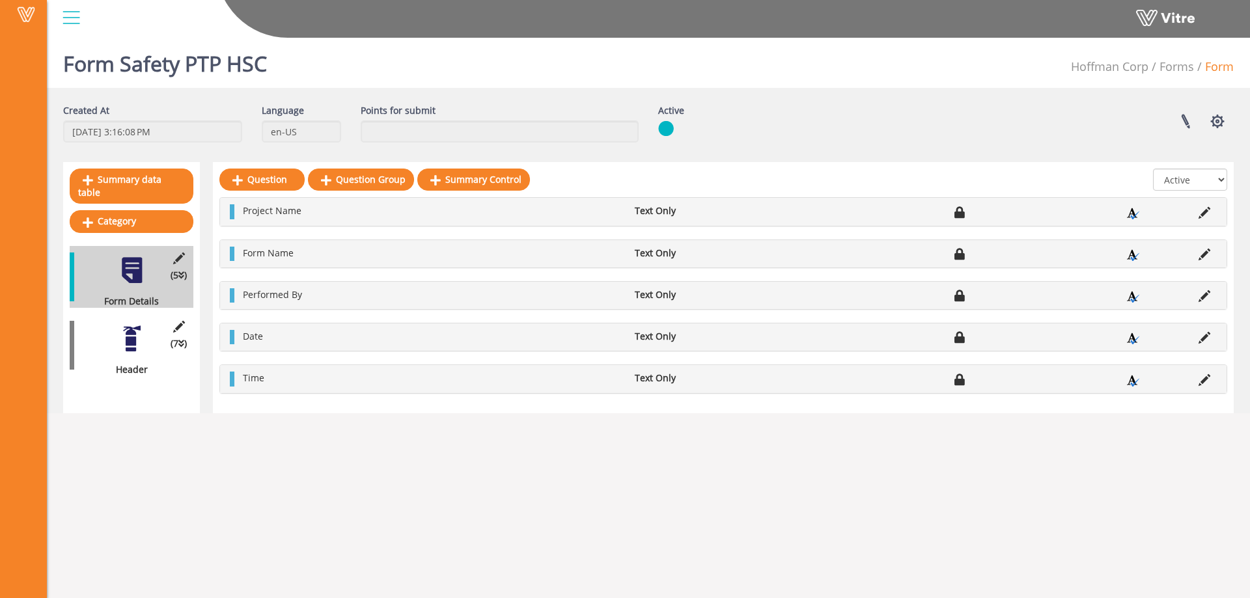
click at [130, 329] on div at bounding box center [131, 338] width 29 height 29
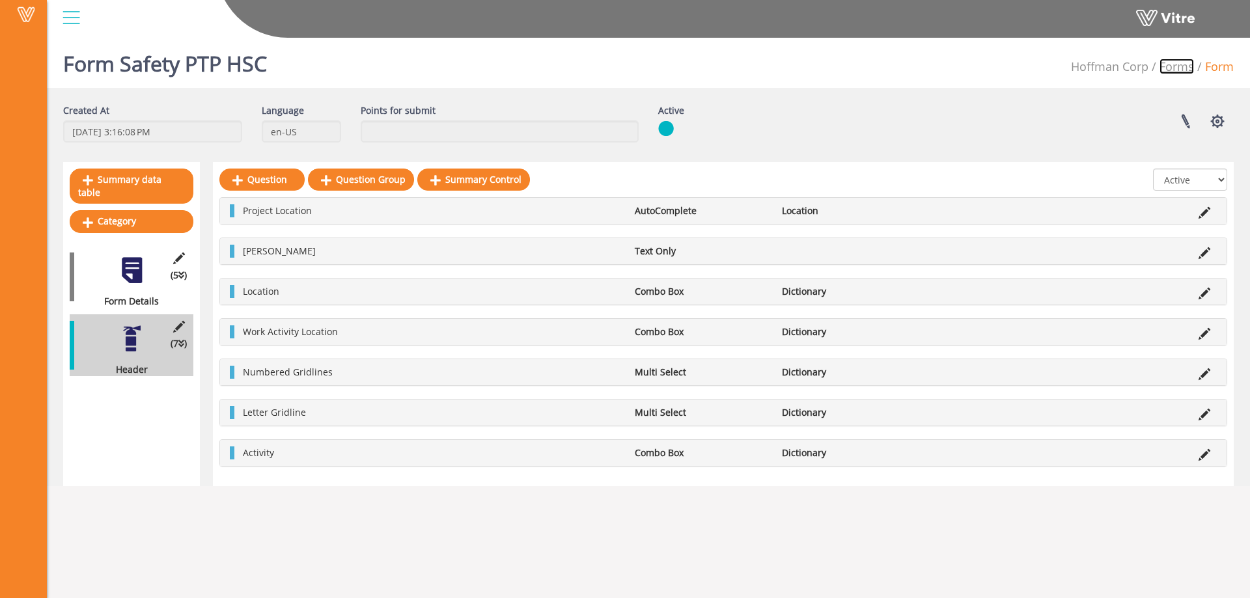
click at [1176, 66] on link "Forms" at bounding box center [1176, 67] width 34 height 16
